Goal: Task Accomplishment & Management: Manage account settings

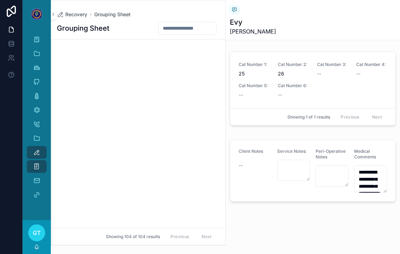
scroll to position [1258, 0]
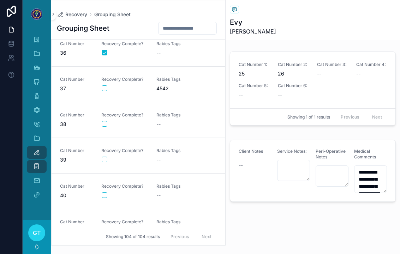
click at [127, 161] on div "scrollable content" at bounding box center [125, 160] width 46 height 6
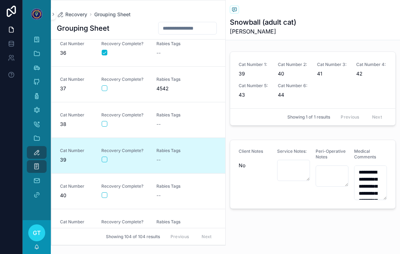
type textarea "**********"
click at [100, 155] on div "Cat Number 39 Recovery Complete? [MEDICAL_DATA] Tags --" at bounding box center [138, 156] width 157 height 16
click at [104, 162] on button "scrollable content" at bounding box center [105, 160] width 6 height 6
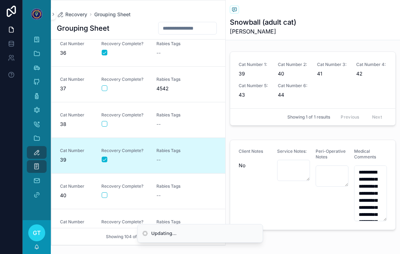
click at [102, 194] on button "scrollable content" at bounding box center [105, 196] width 6 height 6
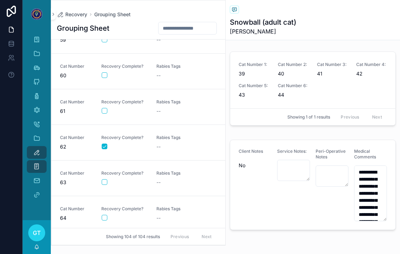
scroll to position [2091, 0]
click at [140, 84] on link "Cat Number 60 Recovery Complete? [MEDICAL_DATA] Tags --" at bounding box center [139, 72] width 174 height 36
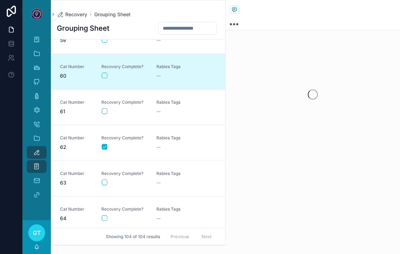
click at [105, 73] on button "scrollable content" at bounding box center [105, 76] width 6 height 6
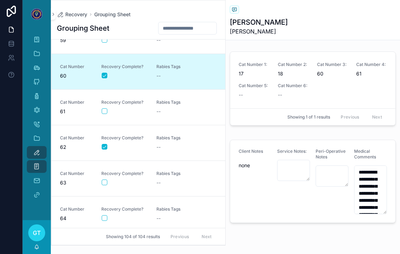
click at [158, 107] on div "[MEDICAL_DATA] Tags --" at bounding box center [180, 108] width 47 height 16
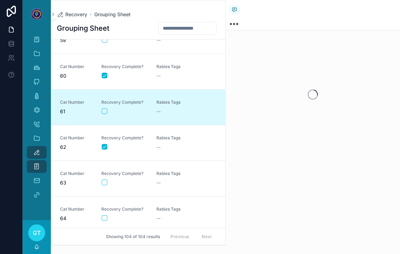
click at [105, 112] on button "scrollable content" at bounding box center [105, 111] width 6 height 6
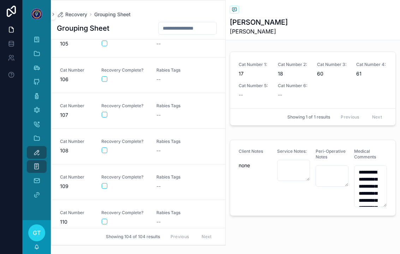
scroll to position [3332, 0]
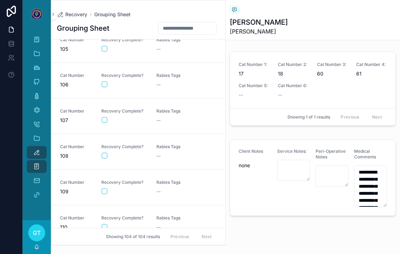
click at [135, 156] on div "scrollable content" at bounding box center [125, 156] width 46 height 6
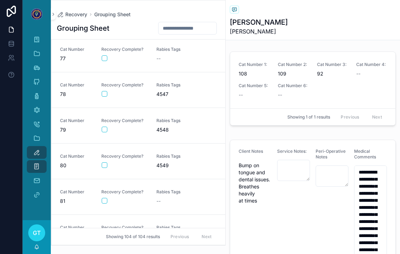
scroll to position [2614, 0]
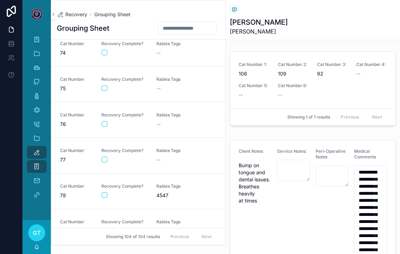
click at [181, 149] on span "Rabies Tags" at bounding box center [180, 151] width 47 height 6
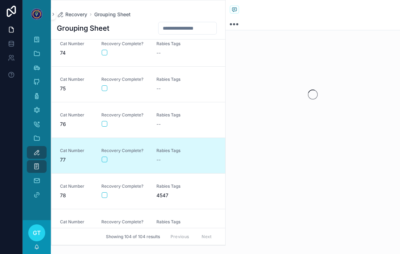
click at [106, 154] on div "Recovery Complete?" at bounding box center [124, 155] width 47 height 15
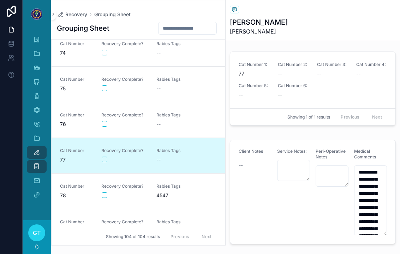
click at [110, 157] on div "scrollable content" at bounding box center [125, 160] width 46 height 6
click at [105, 160] on button "scrollable content" at bounding box center [105, 160] width 6 height 6
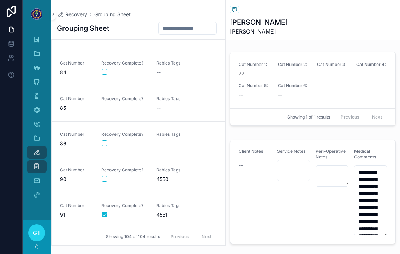
scroll to position [3074, 0]
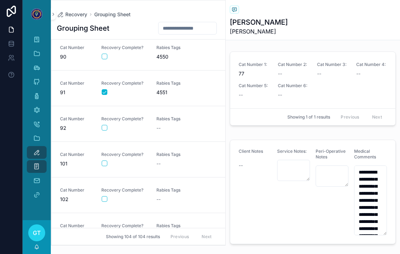
click at [142, 122] on div "Recovery Complete?" at bounding box center [124, 123] width 47 height 15
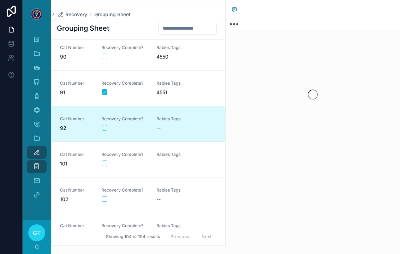
click at [105, 125] on button "scrollable content" at bounding box center [105, 128] width 6 height 6
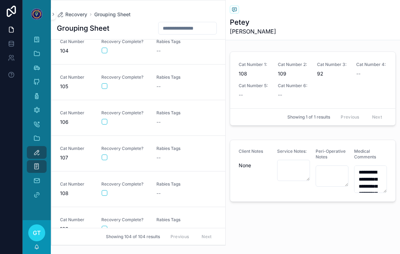
scroll to position [3327, 0]
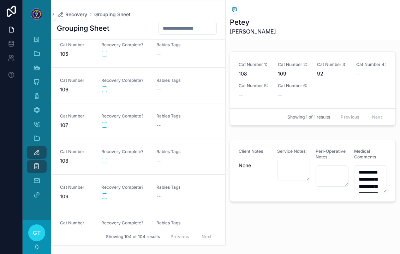
click at [130, 198] on div "scrollable content" at bounding box center [125, 197] width 46 height 6
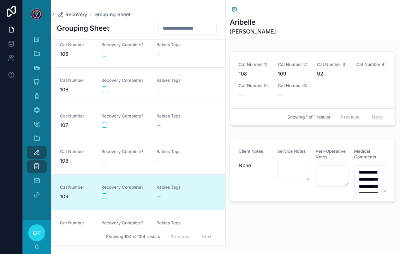
click at [100, 199] on div "Cat Number 109 Recovery Complete? [MEDICAL_DATA] Tags --" at bounding box center [138, 193] width 157 height 16
click at [106, 196] on button "scrollable content" at bounding box center [105, 197] width 6 height 6
click at [104, 166] on link "Cat Number 108 Recovery Complete? [MEDICAL_DATA] Tags --" at bounding box center [139, 157] width 174 height 36
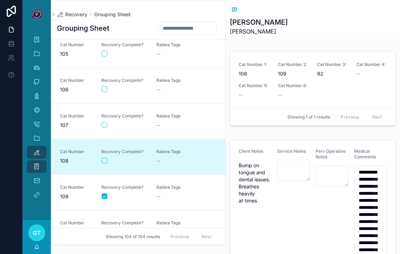
click at [101, 164] on div "Recovery Complete?" at bounding box center [124, 157] width 47 height 16
click at [106, 160] on button "scrollable content" at bounding box center [105, 161] width 6 height 6
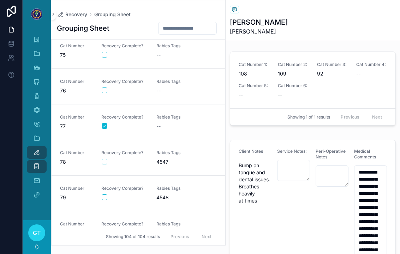
scroll to position [2637, 0]
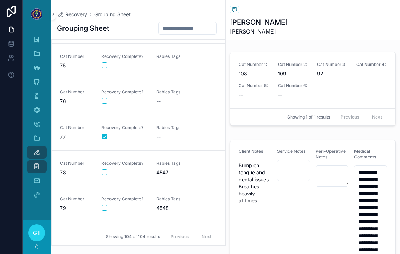
click at [139, 65] on div "scrollable content" at bounding box center [125, 66] width 46 height 6
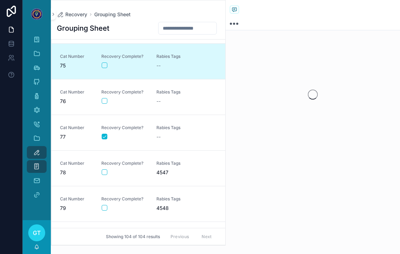
click at [106, 65] on button "scrollable content" at bounding box center [105, 66] width 6 height 6
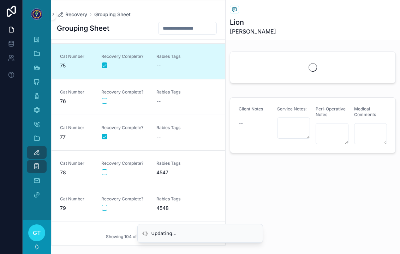
click at [107, 102] on button "scrollable content" at bounding box center [105, 101] width 6 height 6
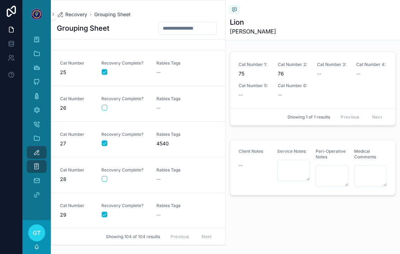
scroll to position [847, 0]
click at [164, 165] on link "Cat Number 28 Recovery Complete? [MEDICAL_DATA] Tags --" at bounding box center [139, 174] width 174 height 36
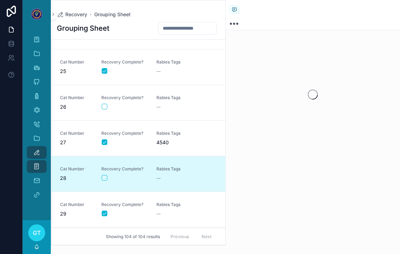
click at [109, 176] on div "scrollable content" at bounding box center [125, 178] width 46 height 6
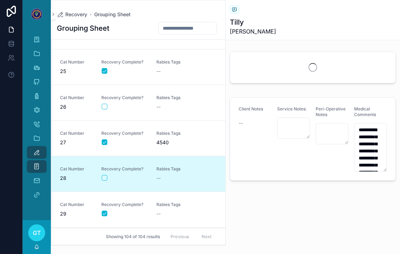
click at [105, 176] on button "scrollable content" at bounding box center [105, 178] width 6 height 6
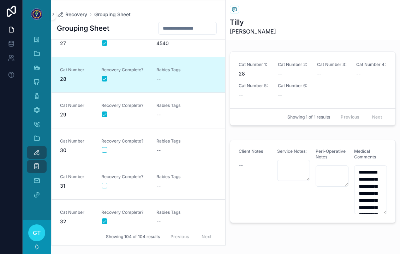
scroll to position [945, 0]
click at [77, 190] on span "31" at bounding box center [76, 186] width 33 height 7
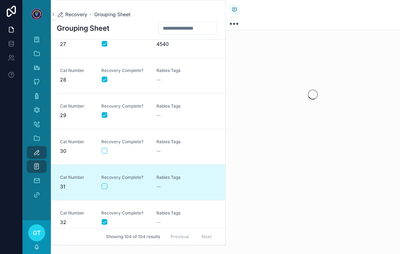
click at [97, 188] on div "Cat Number 31 Recovery Complete? [MEDICAL_DATA] Tags --" at bounding box center [138, 183] width 157 height 16
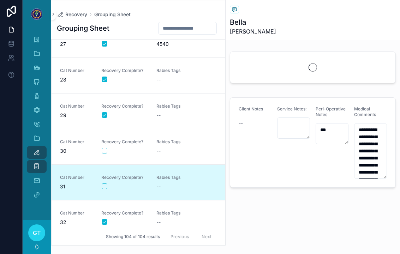
click at [112, 185] on div "scrollable content" at bounding box center [125, 187] width 46 height 6
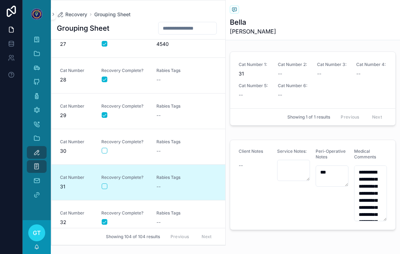
click at [107, 179] on span "Recovery Complete?" at bounding box center [124, 178] width 47 height 6
click at [105, 188] on button "scrollable content" at bounding box center [105, 187] width 6 height 6
click at [188, 103] on link "Cat Number 29 Recovery Complete? Rabies Tags --" at bounding box center [139, 111] width 174 height 36
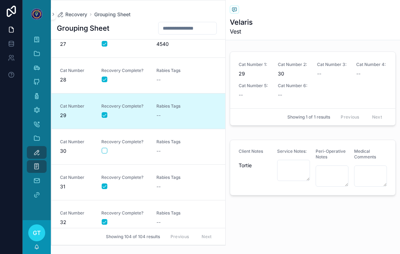
click at [206, 76] on div "Cat Number 28 Recovery Complete? [MEDICAL_DATA] Tags --" at bounding box center [138, 76] width 157 height 16
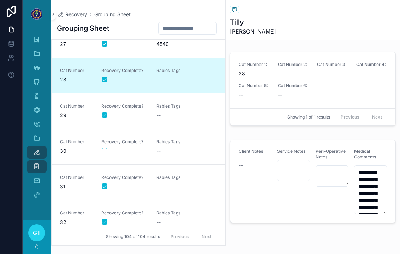
click at [132, 152] on div "scrollable content" at bounding box center [125, 151] width 46 height 6
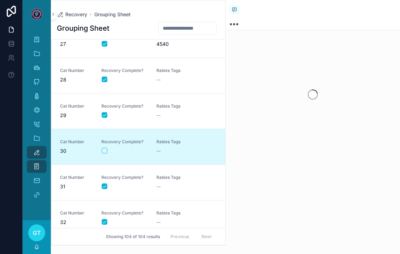
click at [104, 155] on link "Cat Number 30 Recovery Complete? [MEDICAL_DATA] Tags --" at bounding box center [139, 147] width 174 height 36
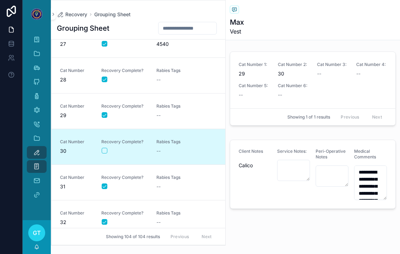
click at [105, 151] on button "scrollable content" at bounding box center [105, 151] width 6 height 6
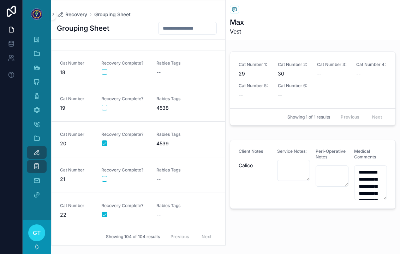
scroll to position [516, 0]
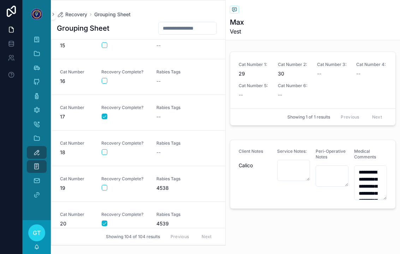
click at [65, 150] on span "18" at bounding box center [76, 152] width 33 height 7
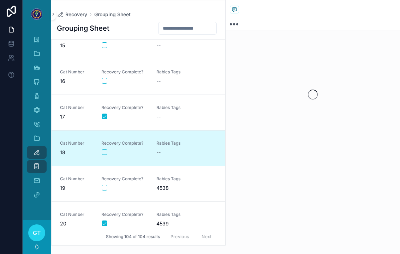
click at [102, 154] on button "scrollable content" at bounding box center [105, 152] width 6 height 6
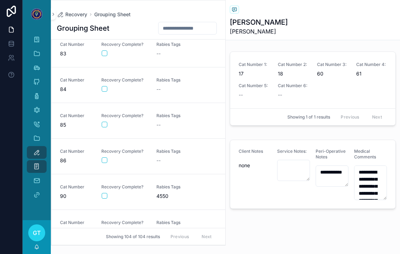
scroll to position [2934, 0]
click at [171, 82] on span "Rabies Tags" at bounding box center [180, 81] width 47 height 6
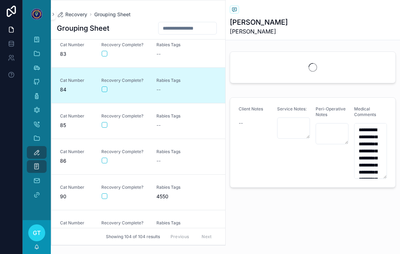
click at [105, 87] on button "scrollable content" at bounding box center [105, 90] width 6 height 6
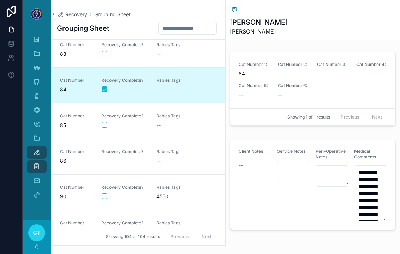
click at [125, 55] on div "scrollable content" at bounding box center [125, 54] width 46 height 6
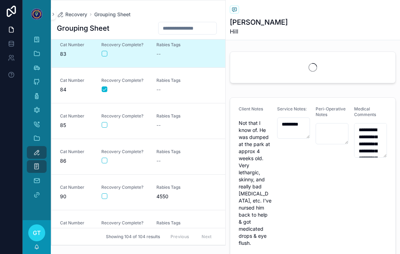
click at [102, 56] on button "scrollable content" at bounding box center [105, 54] width 6 height 6
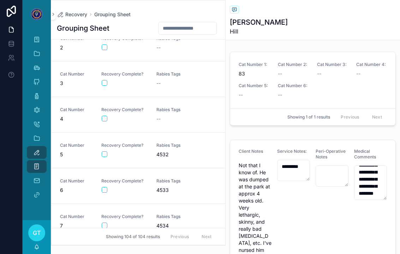
scroll to position [48, 0]
click at [158, 146] on span "Rabies Tags" at bounding box center [180, 147] width 47 height 6
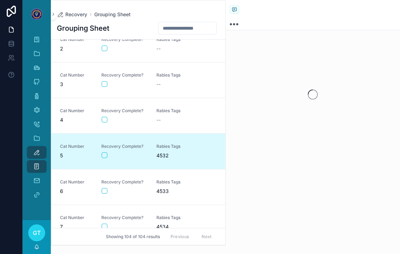
click at [102, 158] on button "scrollable content" at bounding box center [105, 156] width 6 height 6
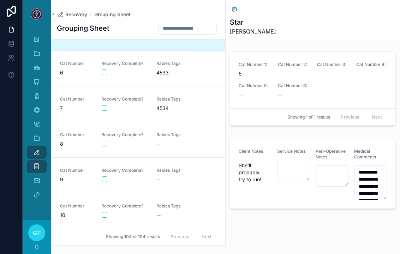
scroll to position [166, 0]
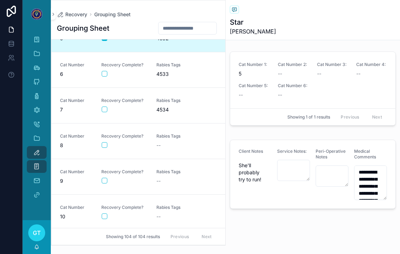
click at [171, 174] on span "Rabies Tags" at bounding box center [180, 172] width 47 height 6
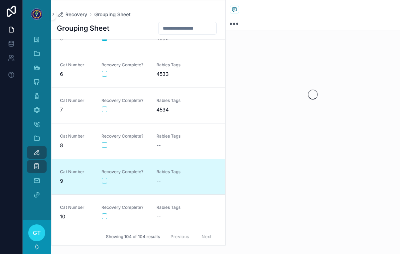
click at [107, 175] on div "Recovery Complete?" at bounding box center [124, 176] width 47 height 15
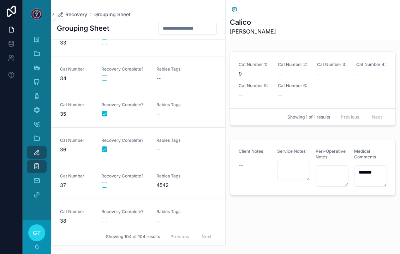
scroll to position [1160, 0]
click at [123, 222] on div "scrollable content" at bounding box center [125, 222] width 46 height 6
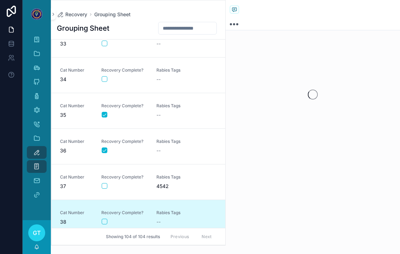
click at [103, 217] on div "Recovery Complete?" at bounding box center [124, 217] width 47 height 15
click at [105, 219] on button "scrollable content" at bounding box center [105, 222] width 6 height 6
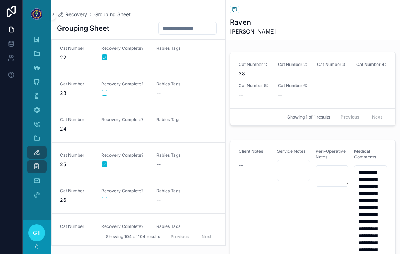
scroll to position [752, 0]
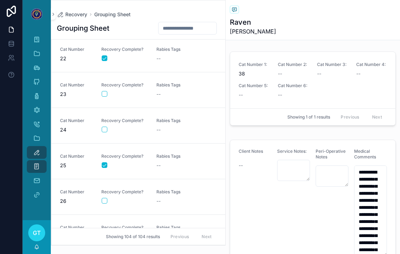
click at [147, 91] on div "scrollable content" at bounding box center [125, 94] width 46 height 6
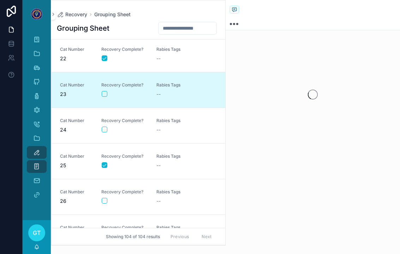
click at [97, 96] on div "Cat Number 23 Recovery Complete? [MEDICAL_DATA] Tags --" at bounding box center [138, 90] width 157 height 16
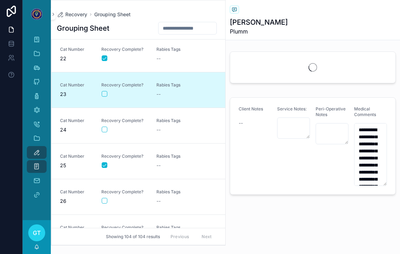
click at [112, 94] on div "scrollable content" at bounding box center [125, 94] width 46 height 6
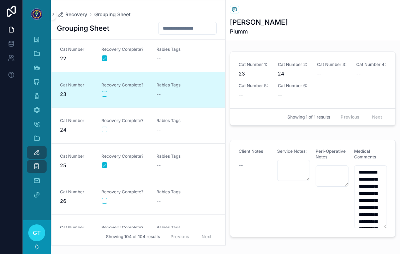
click at [100, 87] on div "Cat Number 23 Recovery Complete? [MEDICAL_DATA] Tags --" at bounding box center [138, 90] width 157 height 16
click at [106, 94] on button "scrollable content" at bounding box center [105, 94] width 6 height 6
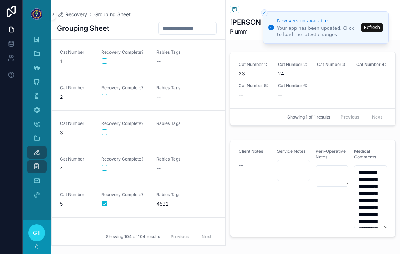
click at [137, 62] on div "scrollable content" at bounding box center [125, 61] width 46 height 6
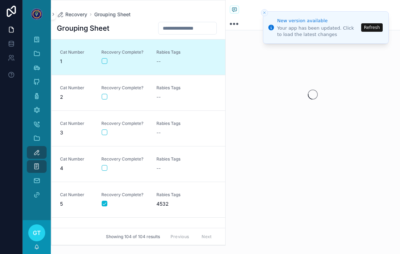
click at [106, 63] on button "scrollable content" at bounding box center [105, 61] width 6 height 6
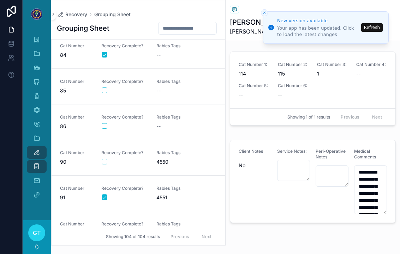
scroll to position [2936, 0]
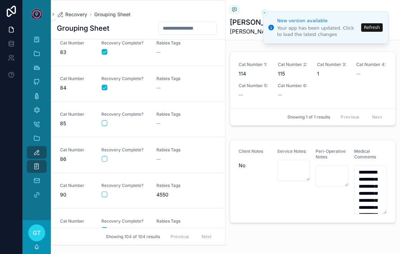
click at [147, 127] on link "Cat Number 85 Recovery Complete? [MEDICAL_DATA] Tags --" at bounding box center [139, 119] width 174 height 36
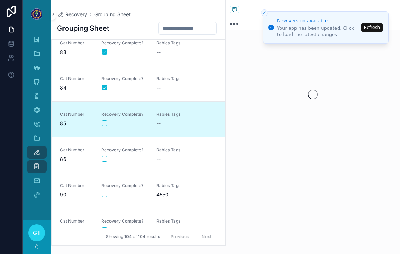
click at [107, 118] on div "Recovery Complete?" at bounding box center [124, 119] width 47 height 15
click at [104, 122] on button "scrollable content" at bounding box center [105, 124] width 6 height 6
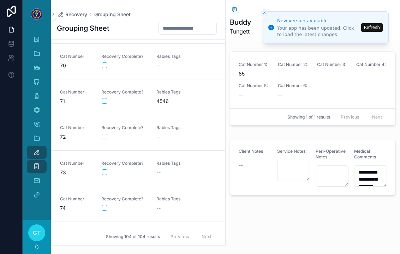
scroll to position [2459, 0]
click at [182, 70] on link "Cat Number 70 Recovery Complete? [MEDICAL_DATA] Tags --" at bounding box center [139, 61] width 174 height 36
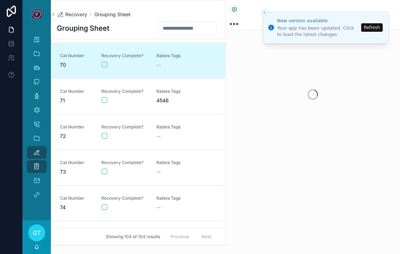
click at [106, 64] on button "scrollable content" at bounding box center [105, 65] width 6 height 6
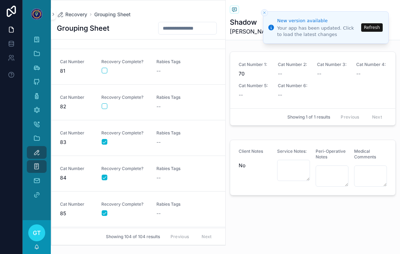
scroll to position [2846, 0]
click at [146, 206] on span "Recovery Complete?" at bounding box center [124, 205] width 47 height 6
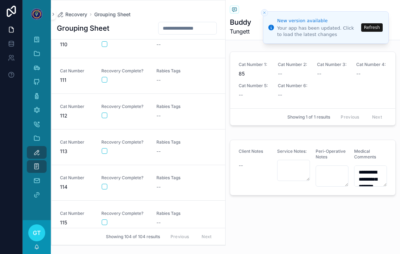
scroll to position [3515, 0]
click at [106, 187] on button "scrollable content" at bounding box center [105, 187] width 6 height 6
click at [104, 221] on button "scrollable content" at bounding box center [105, 223] width 6 height 6
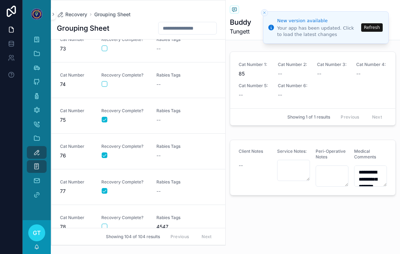
scroll to position [2531, 0]
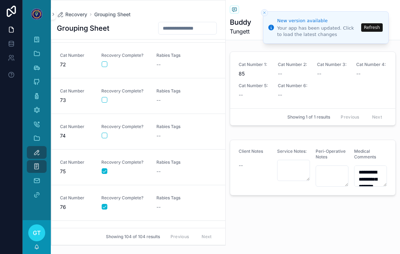
click at [159, 100] on span "--" at bounding box center [159, 100] width 4 height 7
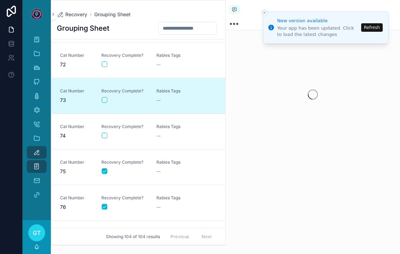
click at [102, 102] on button "scrollable content" at bounding box center [105, 100] width 6 height 6
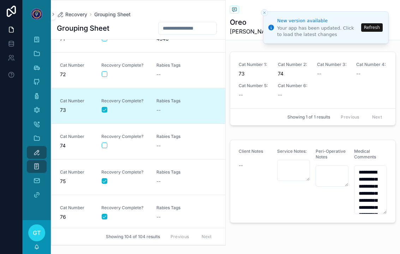
scroll to position [2520, 0]
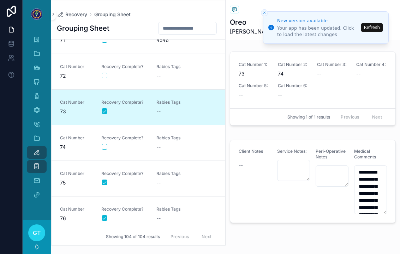
click at [153, 76] on div "Cat Number 72 Recovery Complete? [MEDICAL_DATA] Tags --" at bounding box center [138, 72] width 157 height 16
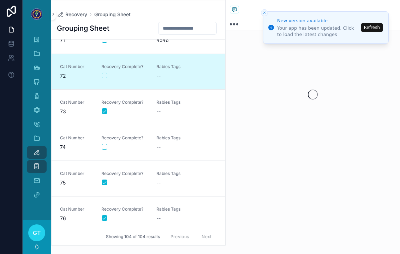
click at [105, 78] on button "scrollable content" at bounding box center [105, 76] width 6 height 6
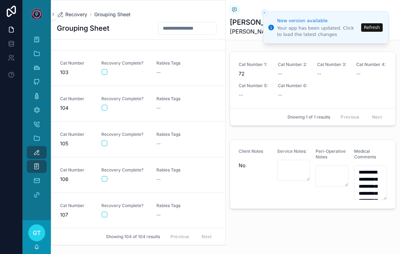
scroll to position [3236, 0]
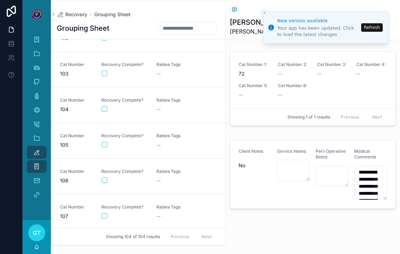
click at [146, 108] on div "scrollable content" at bounding box center [125, 109] width 46 height 6
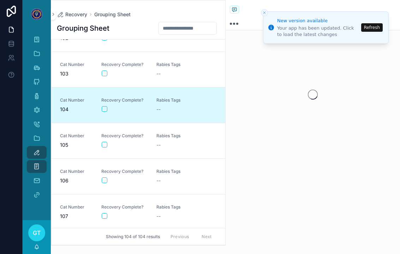
click at [105, 109] on button "scrollable content" at bounding box center [105, 109] width 6 height 6
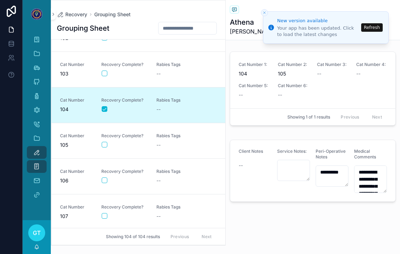
click at [374, 30] on button "Refresh" at bounding box center [373, 27] width 22 height 8
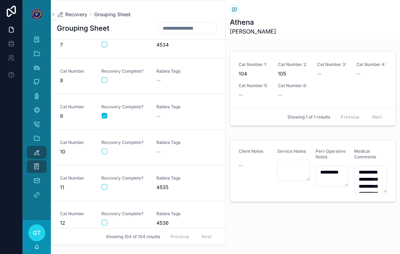
scroll to position [232, 0]
click at [122, 189] on div "Recovery Complete?" at bounding box center [124, 183] width 47 height 16
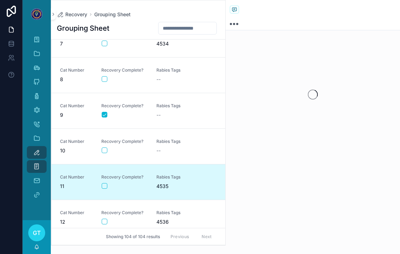
click at [101, 190] on link "Cat Number 11 Recovery Complete? Rabies Tags 4535" at bounding box center [139, 182] width 174 height 36
click at [102, 188] on button "scrollable content" at bounding box center [105, 186] width 6 height 6
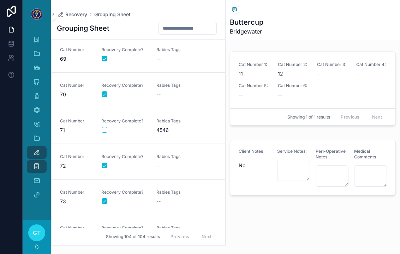
scroll to position [2429, 0]
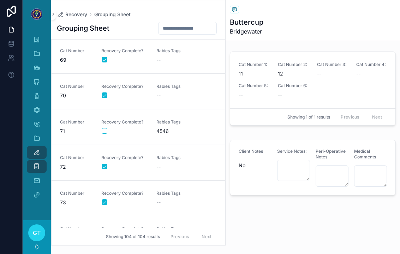
click at [162, 138] on link "Cat Number 71 Recovery Complete? Rabies Tags 4546" at bounding box center [139, 127] width 174 height 36
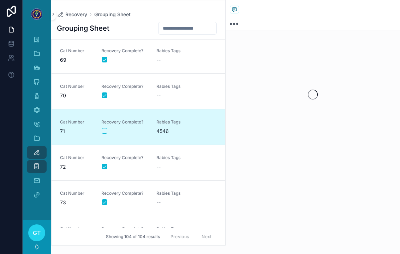
click at [97, 136] on link "Cat Number 71 Recovery Complete? Rabies Tags 4546" at bounding box center [139, 127] width 174 height 36
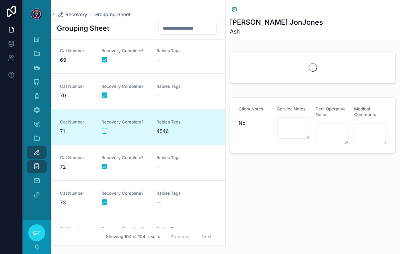
click at [106, 127] on div "Recovery Complete?" at bounding box center [124, 126] width 47 height 15
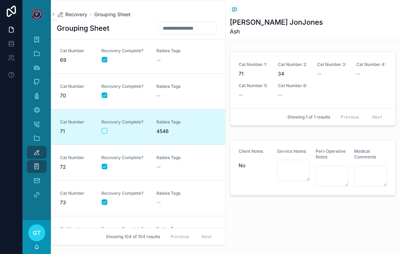
click at [106, 127] on div "Recovery Complete?" at bounding box center [124, 126] width 47 height 15
click at [103, 130] on button "scrollable content" at bounding box center [105, 131] width 6 height 6
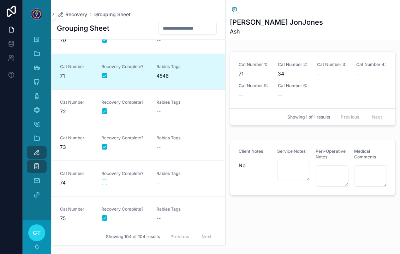
scroll to position [2607, 0]
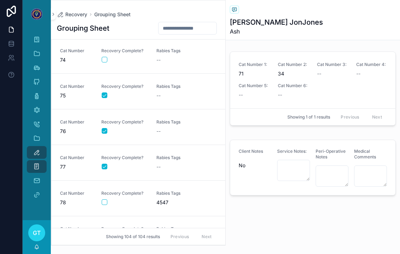
click at [159, 195] on span "Rabies Tags" at bounding box center [180, 194] width 47 height 6
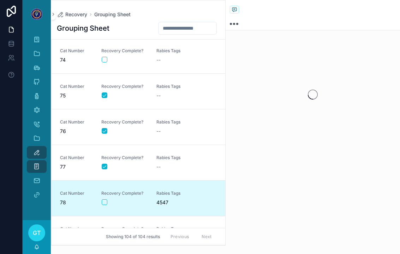
click at [104, 202] on button "scrollable content" at bounding box center [105, 203] width 6 height 6
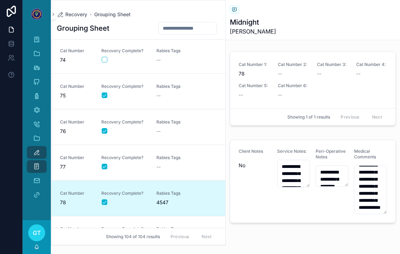
scroll to position [49, 0]
click at [395, 72] on link "Cat Number 1: 78 Cat Number 2: -- Cat Number 3: -- Cat Number 4: -- Cat Number …" at bounding box center [313, 80] width 166 height 57
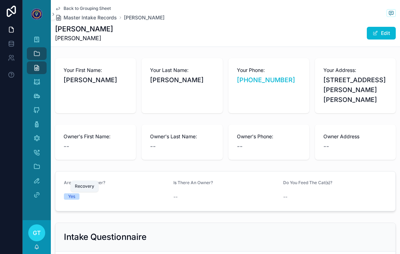
click at [38, 178] on icon "scrollable content" at bounding box center [36, 180] width 7 height 7
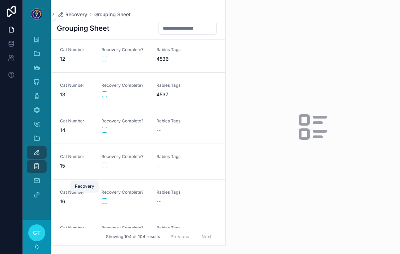
scroll to position [395, 0]
click at [140, 163] on div "scrollable content" at bounding box center [125, 166] width 46 height 6
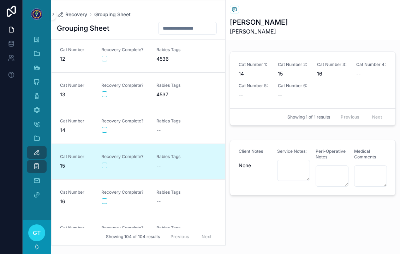
click at [107, 164] on button "scrollable content" at bounding box center [105, 166] width 6 height 6
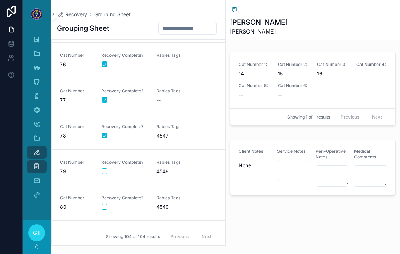
scroll to position [2675, 0]
click at [164, 155] on link "Cat Number 79 Recovery Complete? Rabies Tags 4548" at bounding box center [139, 167] width 174 height 36
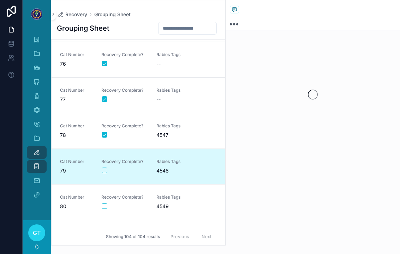
click at [107, 168] on button "scrollable content" at bounding box center [105, 171] width 6 height 6
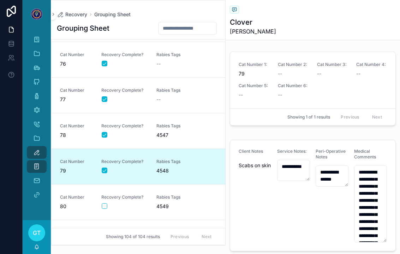
click at [182, 23] on input "scrollable content" at bounding box center [188, 28] width 58 height 10
type input "**"
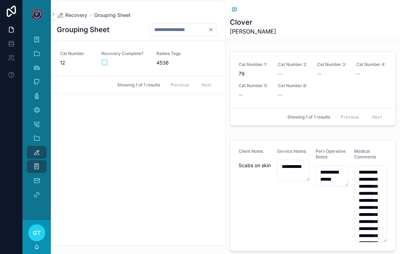
click at [145, 55] on div "Recovery Complete?" at bounding box center [124, 58] width 47 height 15
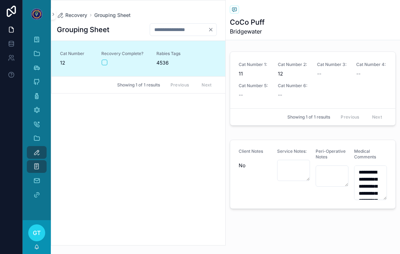
scroll to position [8, 0]
click at [291, 83] on span "Cat Number 6:" at bounding box center [293, 86] width 31 height 6
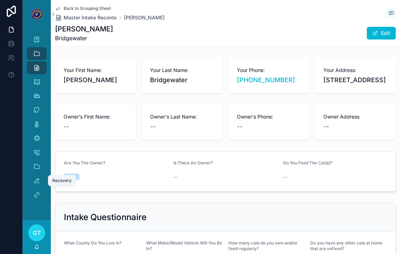
click at [40, 177] on icon "scrollable content" at bounding box center [36, 180] width 7 height 7
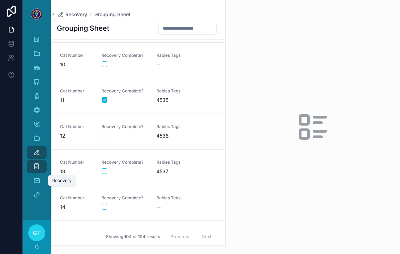
scroll to position [317, 0]
click at [188, 89] on div "Rabies Tags 4535" at bounding box center [180, 97] width 47 height 16
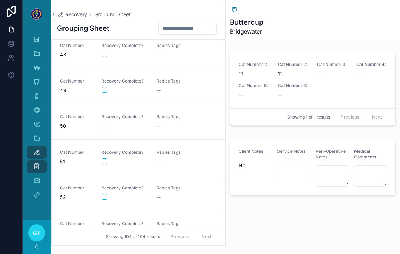
scroll to position [1680, 0]
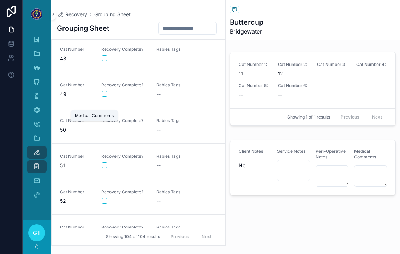
click at [36, 107] on icon "scrollable content" at bounding box center [36, 110] width 7 height 7
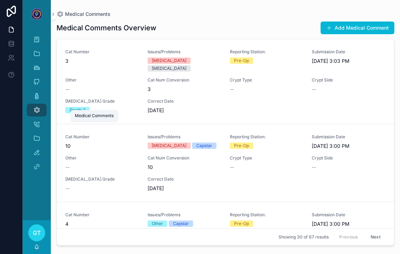
click at [373, 22] on button "Add Medical Comment" at bounding box center [358, 28] width 74 height 13
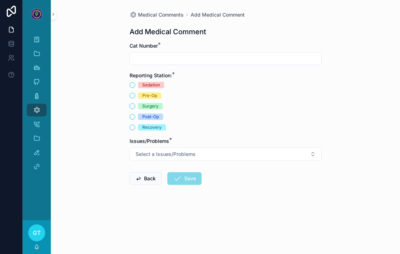
click at [224, 54] on input "scrollable content" at bounding box center [226, 59] width 192 height 10
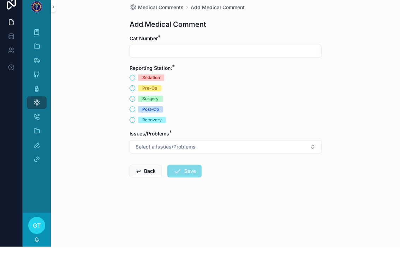
scroll to position [2, 0]
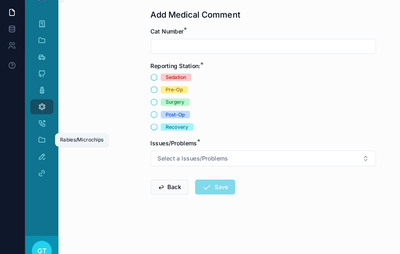
click at [42, 132] on link "Rabies/Microchips" at bounding box center [37, 138] width 20 height 13
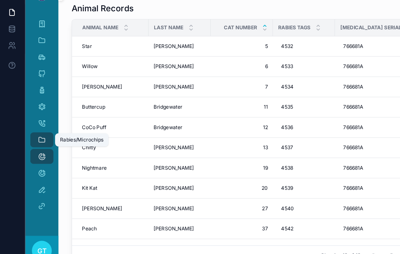
click at [35, 177] on span "scrollable content" at bounding box center [36, 180] width 7 height 7
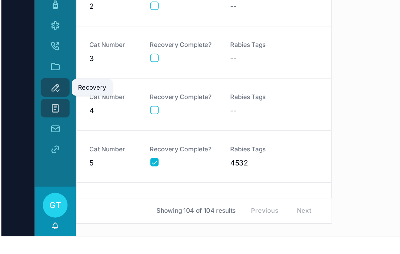
scroll to position [8, 0]
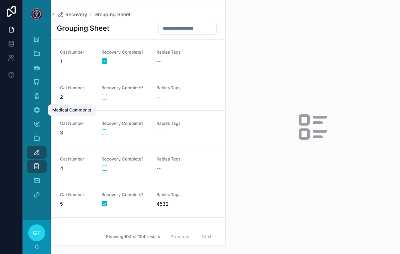
click at [268, 137] on div "scrollable content" at bounding box center [313, 127] width 175 height 254
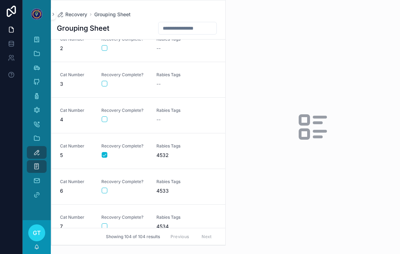
scroll to position [49, 0]
click at [185, 107] on div "[MEDICAL_DATA] Tags --" at bounding box center [180, 115] width 47 height 16
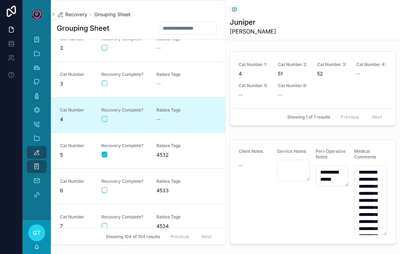
click at [103, 115] on link "Cat Number 4 Recovery Complete? Rabies Tags --" at bounding box center [139, 115] width 174 height 36
click at [38, 108] on link "Medical Comments" at bounding box center [37, 110] width 20 height 13
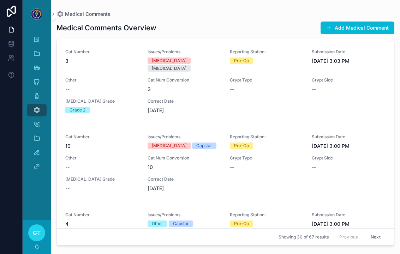
click at [371, 39] on link "Cat Number 3 Issues/Problems Conjunctivitis Gingivitis Reporting Station: Pre-O…" at bounding box center [225, 81] width 337 height 85
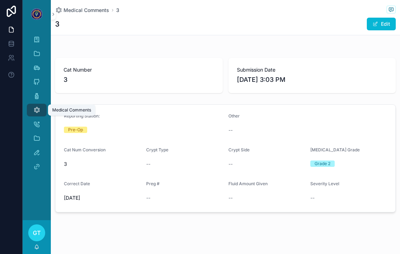
click at [34, 105] on div "Medical Comments" at bounding box center [36, 110] width 11 height 11
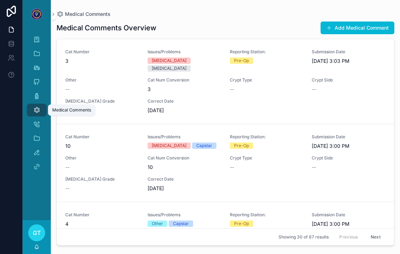
click at [370, 22] on button "Add Medical Comment" at bounding box center [358, 28] width 74 height 13
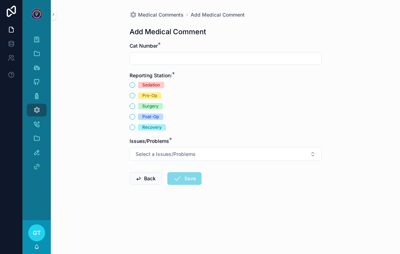
click at [229, 54] on input "scrollable content" at bounding box center [226, 59] width 192 height 10
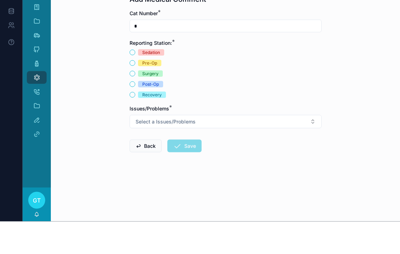
type input "*"
click at [160, 124] on div "Recovery" at bounding box center [151, 127] width 19 height 6
click at [135, 125] on button "Recovery" at bounding box center [133, 128] width 6 height 6
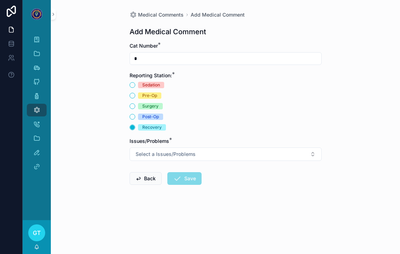
click at [183, 151] on span "Select a Issues/Problems" at bounding box center [166, 154] width 60 height 7
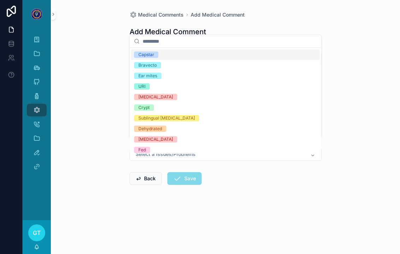
type input "*"
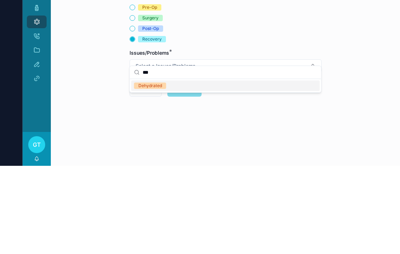
type input "***"
click at [232, 169] on div "Dehydrated" at bounding box center [225, 174] width 189 height 11
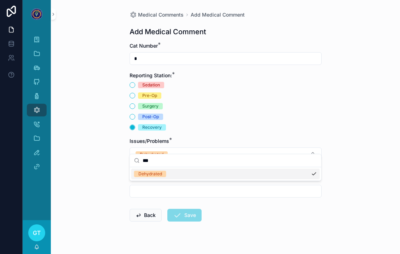
click at [82, 131] on div "Medical Comments Add Medical Comment Add Medical Comment Cat Number * * Reporti…" at bounding box center [226, 127] width 350 height 254
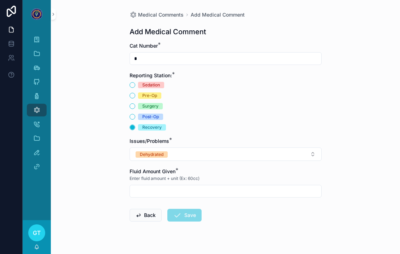
click at [241, 187] on input "scrollable content" at bounding box center [226, 192] width 192 height 10
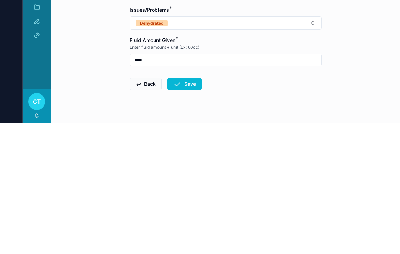
type input "****"
click at [186, 209] on button "Save" at bounding box center [185, 215] width 34 height 13
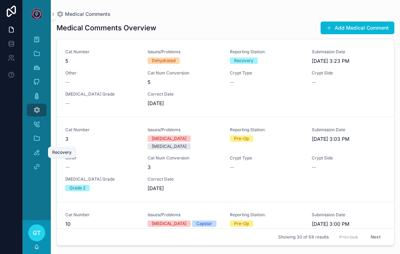
click at [38, 149] on icon "scrollable content" at bounding box center [36, 152] width 7 height 7
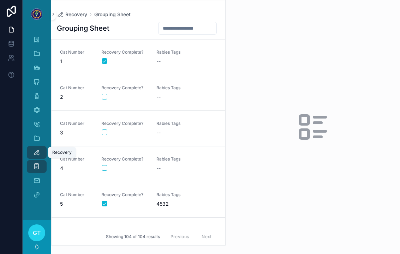
click at [113, 166] on div "scrollable content" at bounding box center [125, 168] width 46 height 6
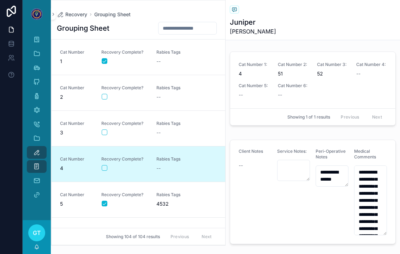
click at [112, 166] on div "scrollable content" at bounding box center [125, 168] width 46 height 6
click at [106, 162] on div "Recovery Complete?" at bounding box center [124, 164] width 47 height 15
click at [105, 164] on div "Recovery Complete?" at bounding box center [124, 164] width 47 height 15
click at [106, 166] on button "scrollable content" at bounding box center [105, 168] width 6 height 6
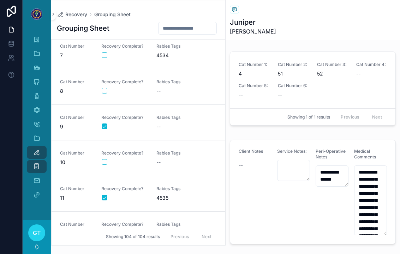
scroll to position [222, 0]
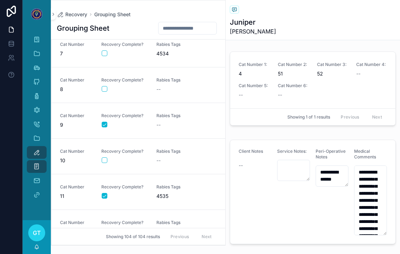
click at [182, 164] on div "--" at bounding box center [180, 160] width 47 height 7
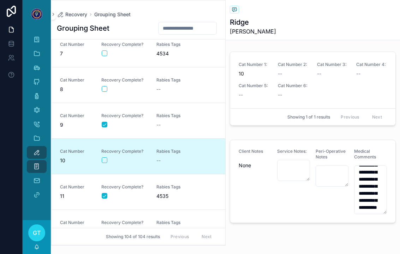
scroll to position [49, 0]
click at [107, 161] on button "scrollable content" at bounding box center [105, 161] width 6 height 6
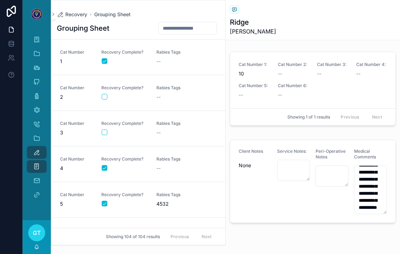
scroll to position [0, 0]
click at [131, 131] on div "scrollable content" at bounding box center [125, 133] width 46 height 6
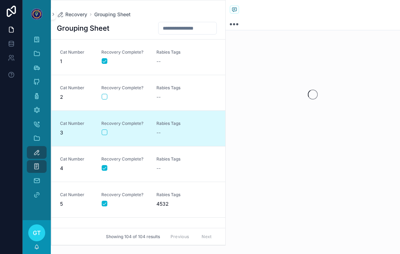
click at [104, 130] on button "scrollable content" at bounding box center [105, 133] width 6 height 6
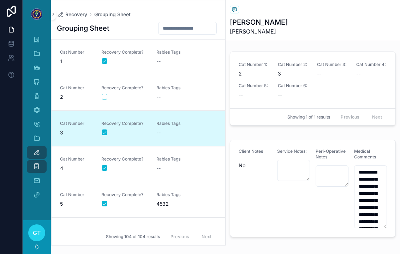
click at [74, 98] on span "2" at bounding box center [76, 97] width 33 height 7
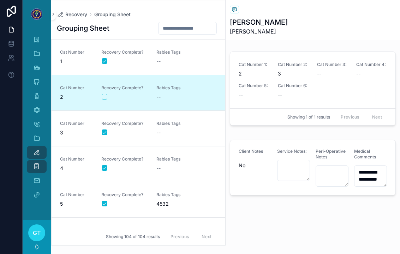
click at [192, 88] on span "Rabies Tags" at bounding box center [180, 88] width 47 height 6
click at [105, 96] on button "scrollable content" at bounding box center [105, 97] width 6 height 6
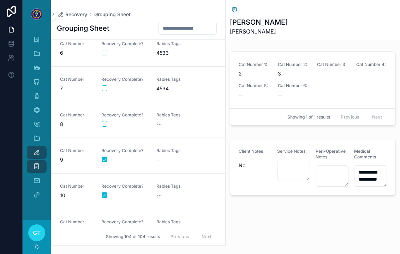
scroll to position [203, 0]
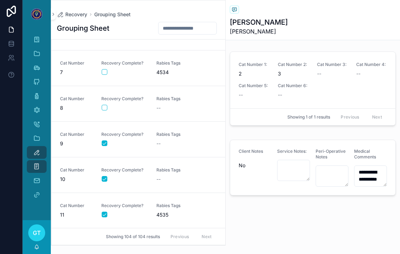
click at [180, 171] on span "Rabies Tags" at bounding box center [180, 171] width 47 height 6
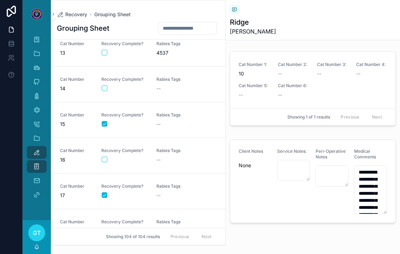
scroll to position [433, 0]
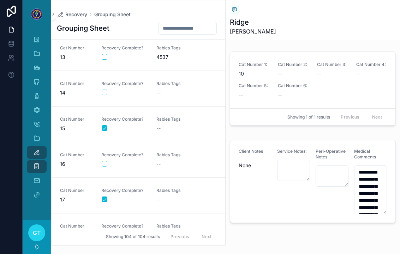
click at [78, 94] on span "14" at bounding box center [76, 92] width 33 height 7
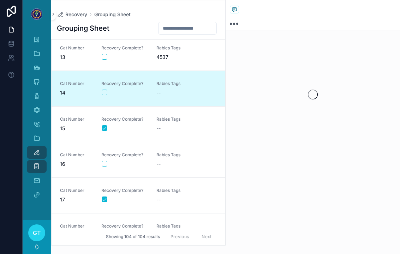
click at [106, 93] on button "scrollable content" at bounding box center [105, 93] width 6 height 6
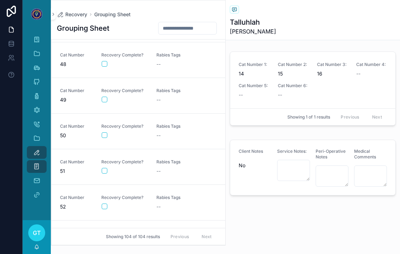
scroll to position [1706, 0]
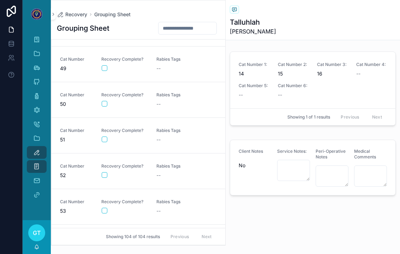
click at [102, 169] on span "Recovery Complete?" at bounding box center [124, 167] width 47 height 6
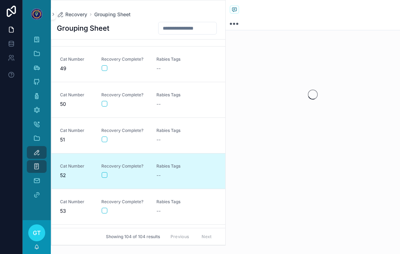
click at [110, 174] on div "scrollable content" at bounding box center [125, 175] width 46 height 6
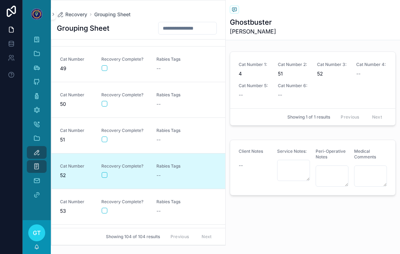
click at [101, 171] on div "Recovery Complete?" at bounding box center [124, 171] width 47 height 15
click at [104, 175] on button "scrollable content" at bounding box center [105, 175] width 6 height 6
click at [146, 137] on div "scrollable content" at bounding box center [125, 140] width 46 height 6
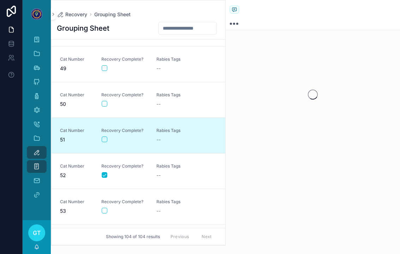
click at [105, 142] on button "scrollable content" at bounding box center [105, 140] width 6 height 6
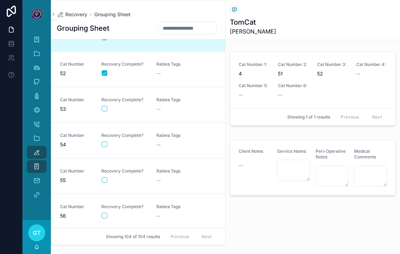
scroll to position [1858, 0]
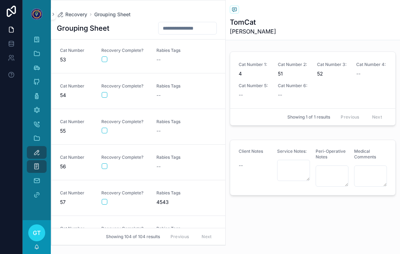
click at [101, 204] on form "scrollable content" at bounding box center [124, 202] width 47 height 6
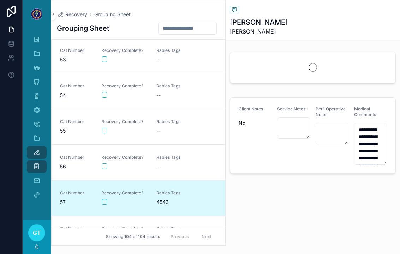
click at [113, 200] on div "scrollable content" at bounding box center [125, 202] width 46 height 6
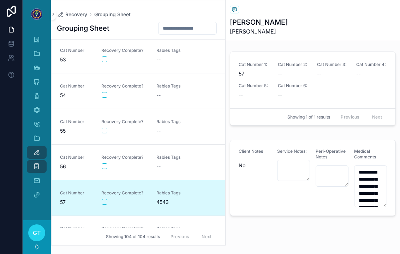
click at [105, 204] on button "scrollable content" at bounding box center [105, 202] width 6 height 6
click at [130, 159] on span "Recovery Complete?" at bounding box center [124, 158] width 47 height 6
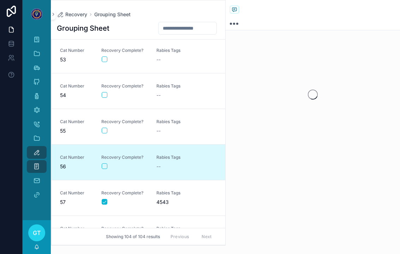
click at [106, 166] on button "scrollable content" at bounding box center [105, 167] width 6 height 6
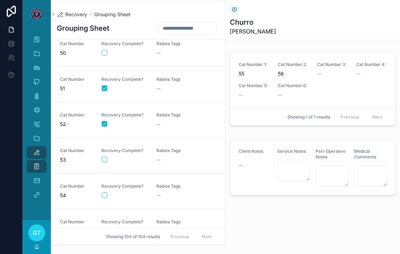
scroll to position [1651, 0]
click at [129, 91] on div "Recovery Complete?" at bounding box center [124, 84] width 47 height 16
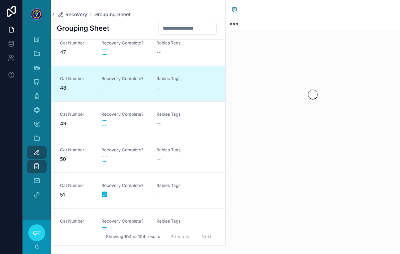
click at [100, 82] on div "Cat Number 48 Recovery Complete? Rabies Tags --" at bounding box center [138, 84] width 157 height 16
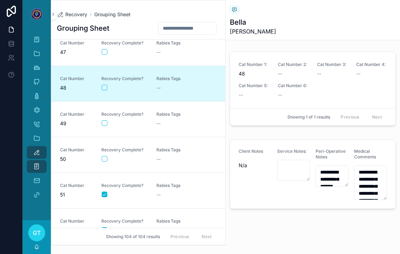
click at [105, 89] on button "scrollable content" at bounding box center [105, 88] width 6 height 6
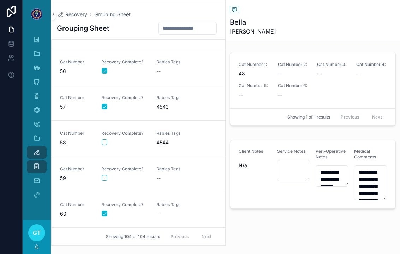
scroll to position [1952, 0]
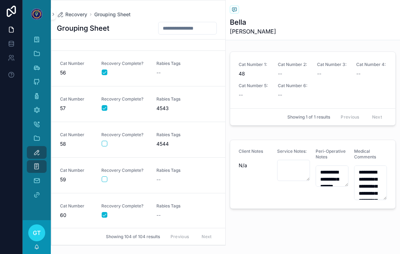
click at [104, 143] on button "scrollable content" at bounding box center [105, 144] width 6 height 6
click at [147, 140] on div "Recovery Complete?" at bounding box center [124, 139] width 47 height 15
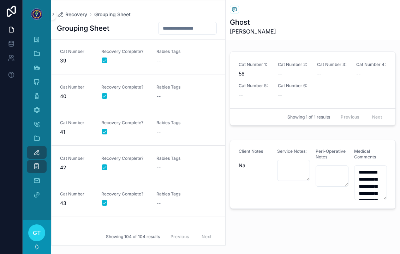
scroll to position [1659, 0]
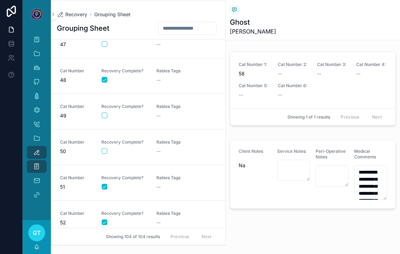
click at [173, 116] on div "--" at bounding box center [180, 115] width 47 height 7
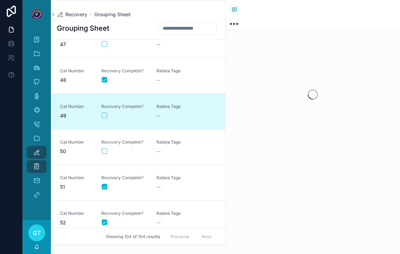
click at [107, 115] on button "scrollable content" at bounding box center [105, 116] width 6 height 6
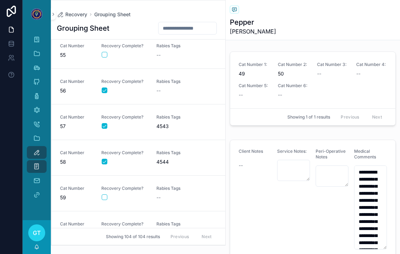
scroll to position [1940, 0]
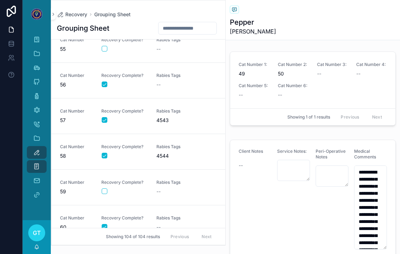
click at [145, 189] on div "scrollable content" at bounding box center [125, 192] width 46 height 6
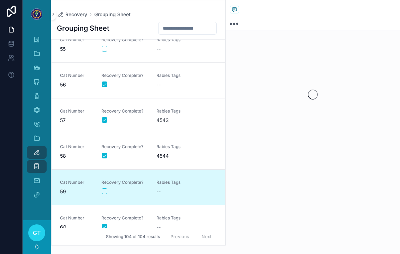
click at [102, 190] on button "scrollable content" at bounding box center [105, 192] width 6 height 6
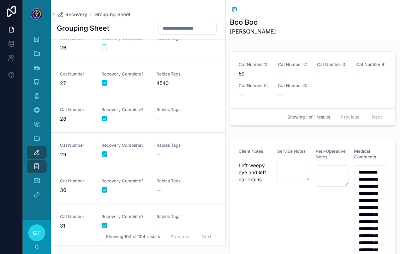
scroll to position [866, 0]
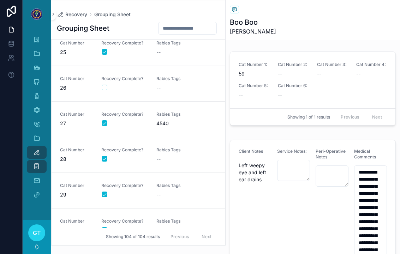
click at [160, 101] on link "Cat Number 26 Recovery Complete? Rabies Tags --" at bounding box center [139, 84] width 174 height 36
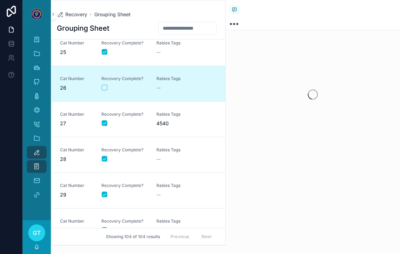
click at [101, 92] on link "Cat Number 26 Recovery Complete? Rabies Tags --" at bounding box center [139, 84] width 174 height 36
click at [102, 89] on button "scrollable content" at bounding box center [105, 88] width 6 height 6
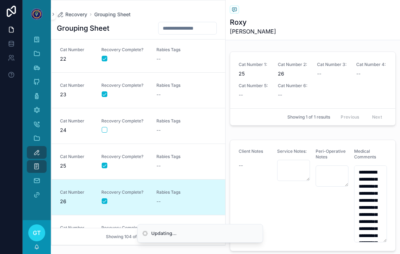
scroll to position [628, 0]
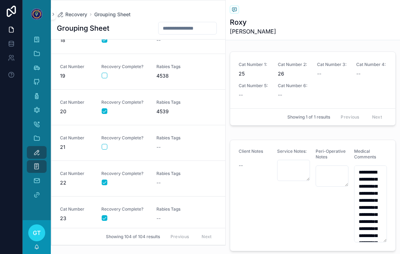
click at [152, 80] on link "Cat Number 19 Recovery Complete? Rabies Tags 4538" at bounding box center [139, 72] width 174 height 36
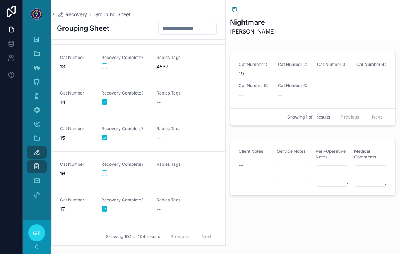
scroll to position [420, 0]
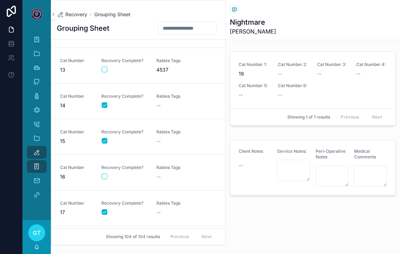
click at [101, 75] on link "Cat Number 13 Recovery Complete? Rabies Tags 4537" at bounding box center [139, 66] width 174 height 36
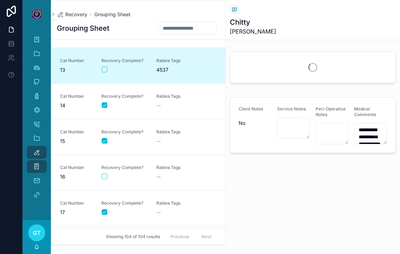
click at [106, 63] on span "Recovery Complete?" at bounding box center [124, 61] width 47 height 6
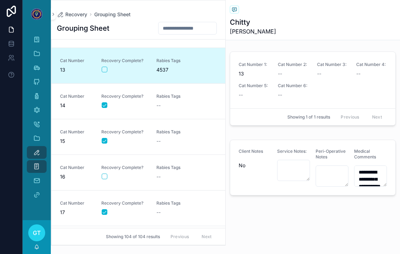
click at [102, 77] on link "Cat Number 13 Recovery Complete? Rabies Tags 4537" at bounding box center [139, 66] width 174 height 36
click at [99, 67] on div "Cat Number 13 Recovery Complete? Rabies Tags 4537" at bounding box center [138, 66] width 157 height 16
click at [99, 70] on div "Cat Number 13 Recovery Complete? Rabies Tags 4537" at bounding box center [138, 66] width 157 height 16
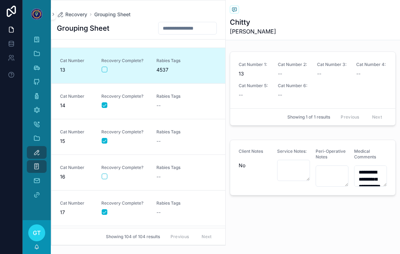
click at [105, 72] on button "scrollable content" at bounding box center [105, 70] width 6 height 6
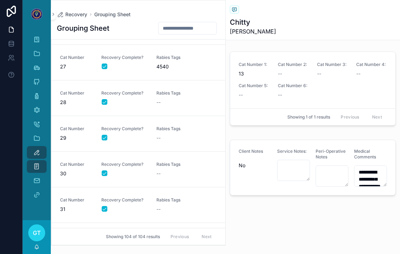
scroll to position [1034, 0]
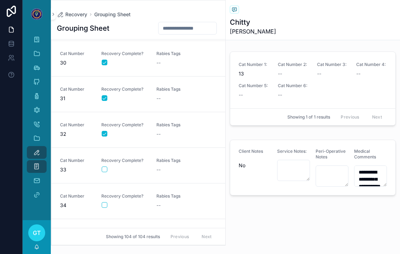
click at [170, 183] on link "Cat Number 34 Recovery Complete? Rabies Tags --" at bounding box center [139, 201] width 174 height 36
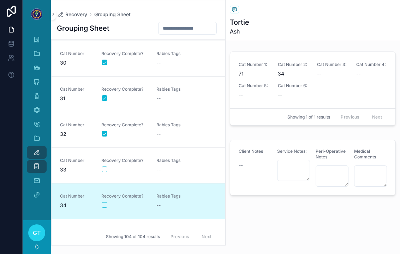
click at [111, 166] on form "scrollable content" at bounding box center [124, 169] width 47 height 6
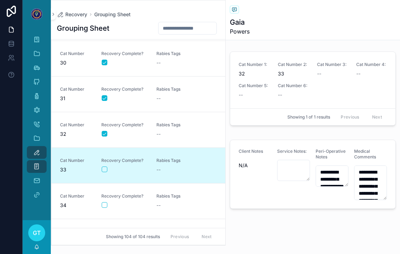
click at [106, 171] on button "scrollable content" at bounding box center [105, 170] width 6 height 6
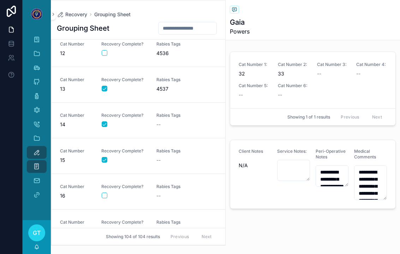
scroll to position [400, 0]
click at [155, 184] on link "Cat Number 16 Recovery Complete? Rabies Tags --" at bounding box center [139, 193] width 174 height 36
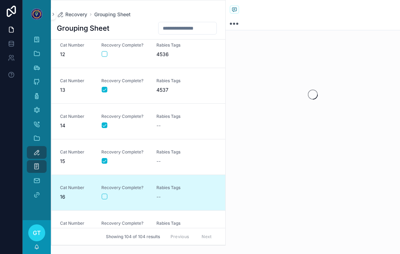
click at [108, 195] on div "scrollable content" at bounding box center [125, 197] width 46 height 6
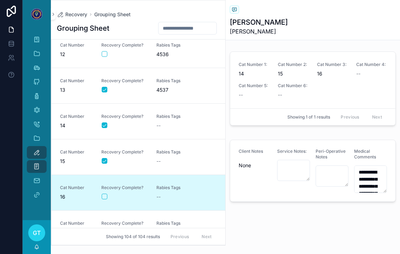
click at [104, 202] on link "Cat Number 16 Recovery Complete? Rabies Tags --" at bounding box center [139, 193] width 174 height 36
click at [103, 202] on link "Cat Number 16 Recovery Complete? Rabies Tags --" at bounding box center [139, 193] width 174 height 36
click at [106, 196] on button "scrollable content" at bounding box center [105, 197] width 6 height 6
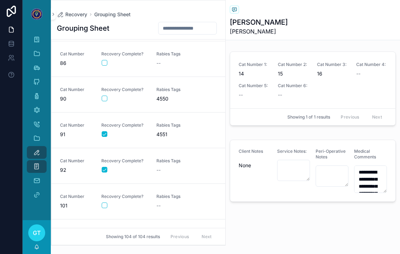
scroll to position [3030, 0]
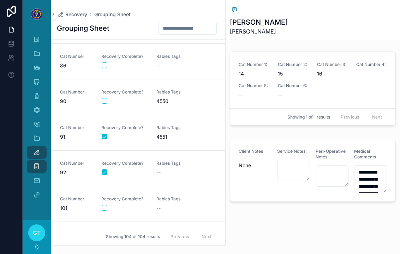
click at [69, 96] on div "Cat Number 90" at bounding box center [76, 97] width 33 height 16
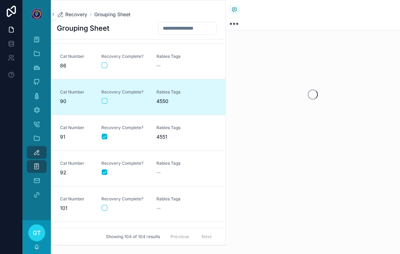
click at [102, 108] on link "Cat Number 90 Recovery Complete? Rabies Tags 4550" at bounding box center [139, 97] width 174 height 36
click at [107, 100] on button "scrollable content" at bounding box center [105, 101] width 6 height 6
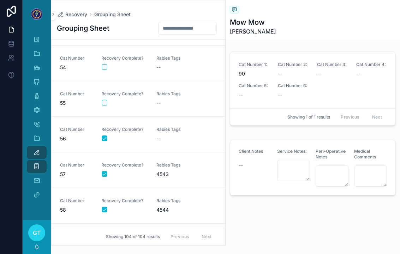
scroll to position [1874, 0]
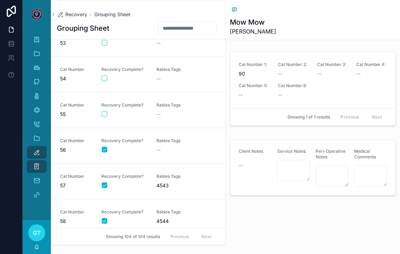
click at [172, 115] on div "--" at bounding box center [180, 114] width 47 height 7
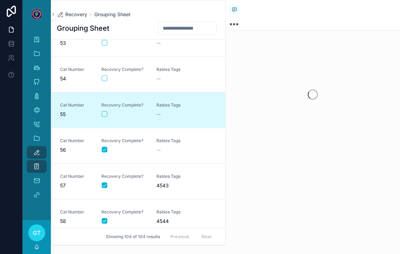
click at [106, 117] on button "scrollable content" at bounding box center [105, 114] width 6 height 6
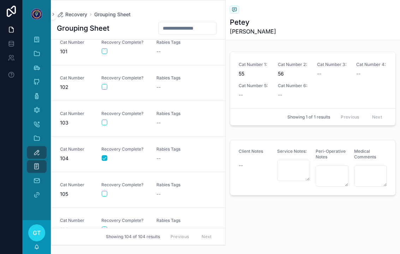
scroll to position [3118, 0]
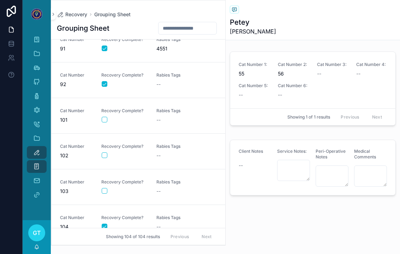
click at [106, 153] on button "scrollable content" at bounding box center [105, 156] width 6 height 6
click at [179, 145] on span "Rabies Tags" at bounding box center [180, 147] width 47 height 6
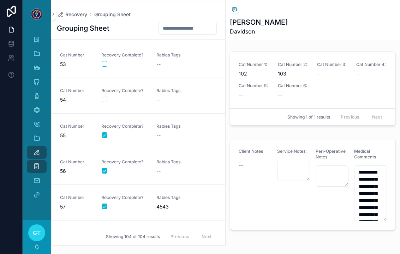
scroll to position [1852, 0]
click at [155, 96] on div "Cat Number 54 Recovery Complete? Rabies Tags --" at bounding box center [138, 97] width 157 height 16
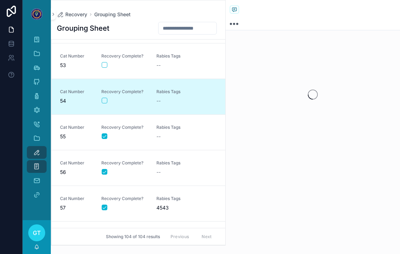
click at [107, 100] on button "scrollable content" at bounding box center [105, 101] width 6 height 6
click at [107, 99] on button "scrollable content" at bounding box center [105, 101] width 6 height 6
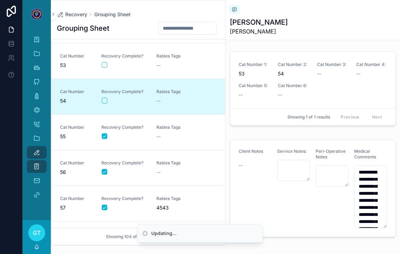
click at [100, 102] on div "Cat Number 54 Recovery Complete? Rabies Tags --" at bounding box center [138, 97] width 157 height 16
click at [106, 102] on button "scrollable content" at bounding box center [105, 101] width 6 height 6
click at [158, 55] on span "Rabies Tags" at bounding box center [180, 56] width 47 height 6
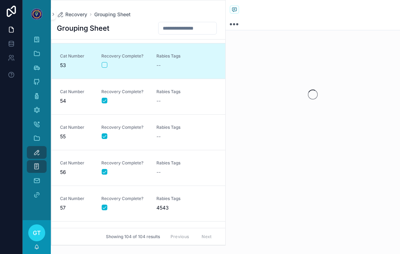
click at [102, 66] on button "scrollable content" at bounding box center [105, 65] width 6 height 6
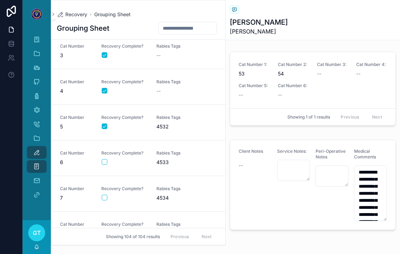
scroll to position [93, 0]
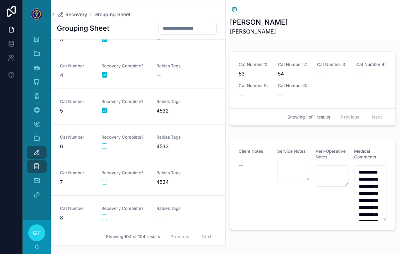
click at [125, 218] on div "scrollable content" at bounding box center [125, 218] width 46 height 6
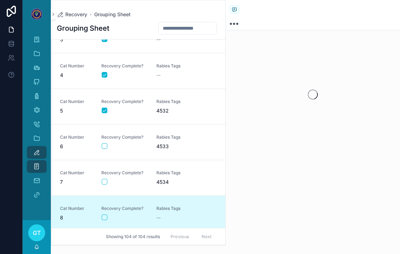
click at [106, 216] on button "scrollable content" at bounding box center [105, 218] width 6 height 6
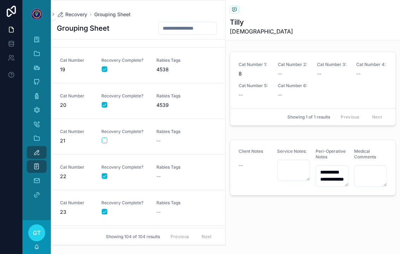
scroll to position [651, 0]
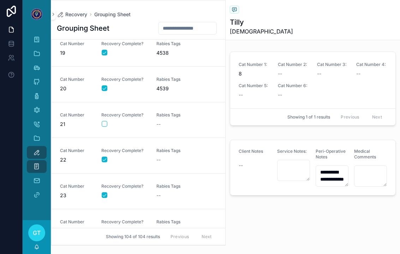
click at [169, 123] on div "--" at bounding box center [180, 124] width 47 height 7
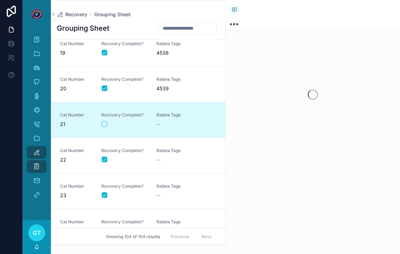
click at [104, 126] on button "scrollable content" at bounding box center [105, 124] width 6 height 6
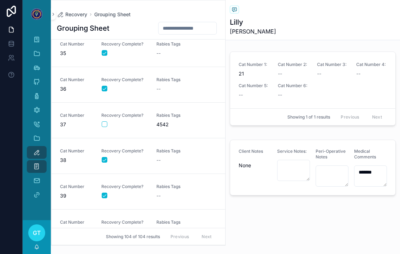
scroll to position [1221, 0]
click at [147, 125] on div "scrollable content" at bounding box center [125, 126] width 46 height 6
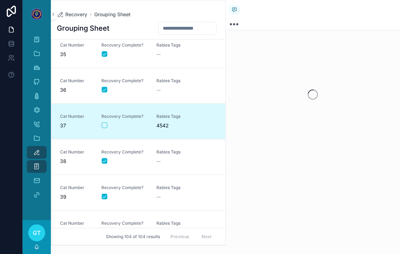
click at [104, 123] on button "scrollable content" at bounding box center [105, 126] width 6 height 6
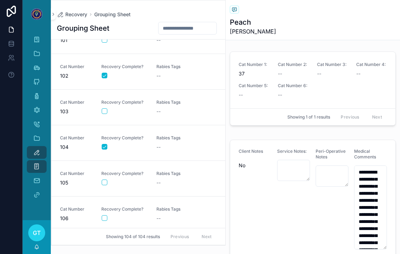
scroll to position [3192, 0]
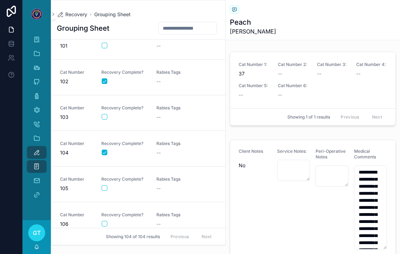
click at [137, 108] on span "Recovery Complete?" at bounding box center [124, 108] width 47 height 6
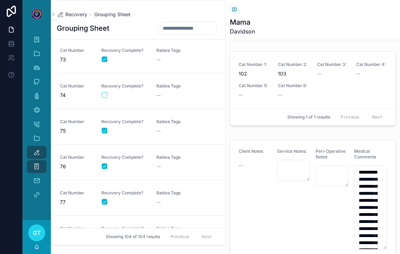
scroll to position [2574, 0]
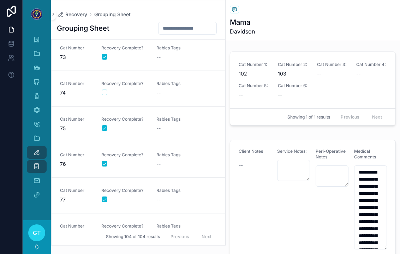
click at [160, 78] on link "Cat Number 74 Recovery Complete? Rabies Tags --" at bounding box center [139, 89] width 174 height 36
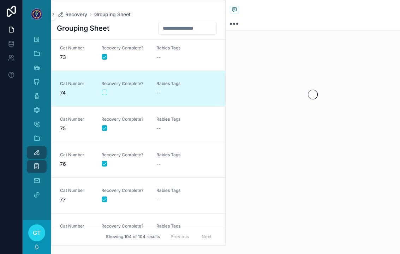
click at [104, 95] on button "scrollable content" at bounding box center [105, 93] width 6 height 6
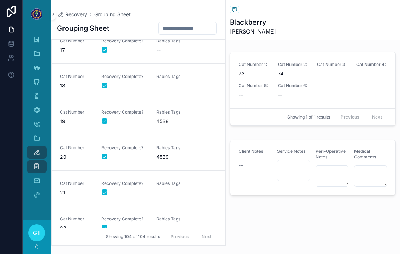
click at [146, 185] on span "Recovery Complete?" at bounding box center [124, 184] width 47 height 6
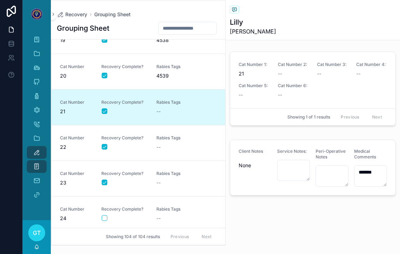
scroll to position [675, 0]
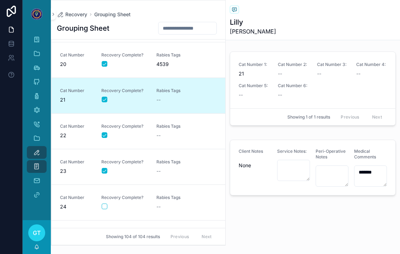
click at [141, 200] on span "Recovery Complete?" at bounding box center [124, 198] width 47 height 6
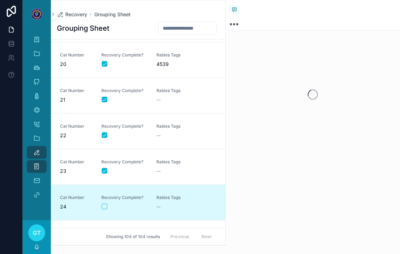
click at [102, 206] on button "scrollable content" at bounding box center [105, 207] width 6 height 6
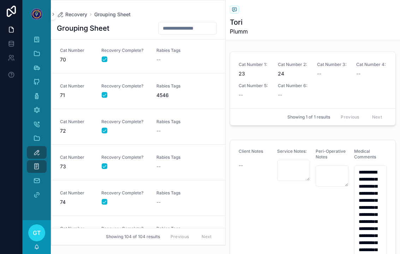
scroll to position [2494, 0]
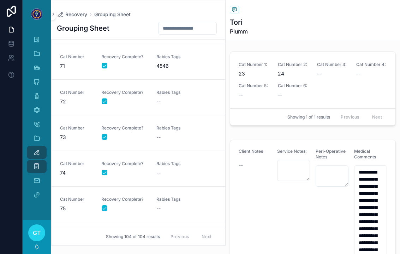
click at [164, 126] on span "Rabies Tags" at bounding box center [180, 128] width 47 height 6
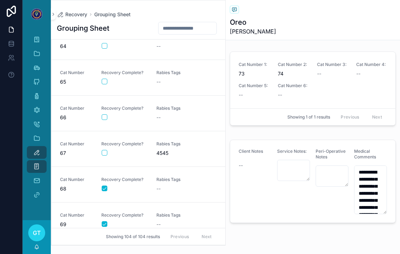
scroll to position [2259, 0]
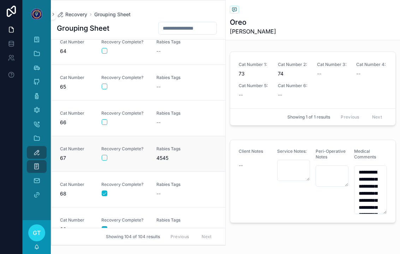
click at [155, 153] on div "Cat Number 67 Recovery Complete? Rabies Tags 4545" at bounding box center [138, 154] width 157 height 16
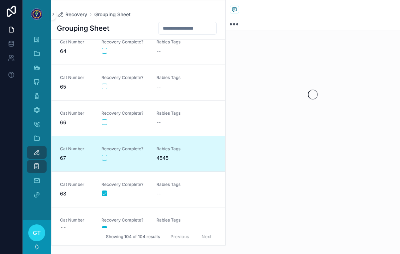
click at [110, 151] on span "Recovery Complete?" at bounding box center [124, 149] width 47 height 6
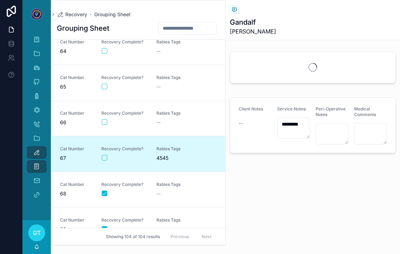
click at [104, 165] on link "Cat Number 67 Recovery Complete? Rabies Tags 4545" at bounding box center [139, 154] width 174 height 36
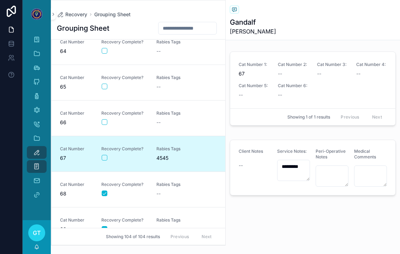
click at [105, 155] on button "scrollable content" at bounding box center [105, 158] width 6 height 6
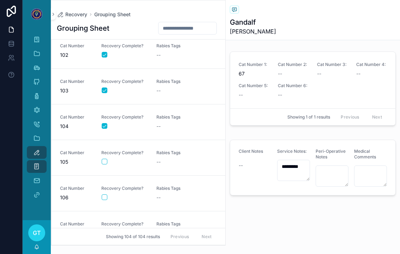
scroll to position [3515, 0]
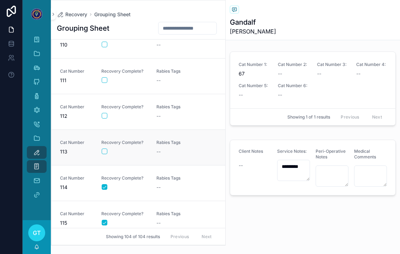
click at [154, 148] on div "Cat Number 113 Recovery Complete? Rabies Tags --" at bounding box center [138, 148] width 157 height 16
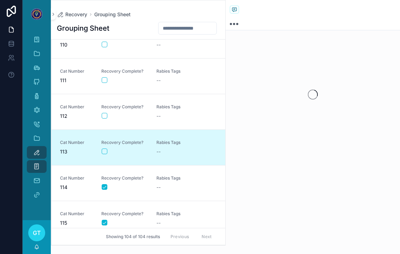
click at [102, 152] on button "scrollable content" at bounding box center [105, 152] width 6 height 6
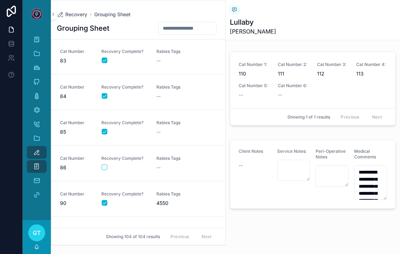
scroll to position [2779, 0]
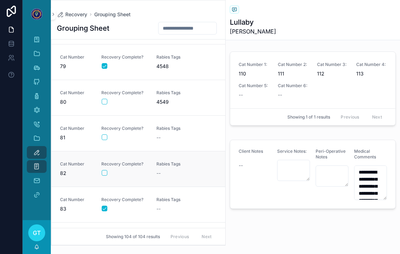
click at [153, 172] on div "Cat Number 82 Recovery Complete? Rabies Tags --" at bounding box center [138, 170] width 157 height 16
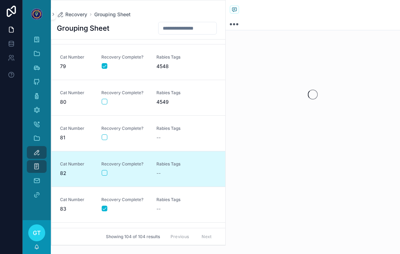
click at [106, 174] on button "scrollable content" at bounding box center [105, 173] width 6 height 6
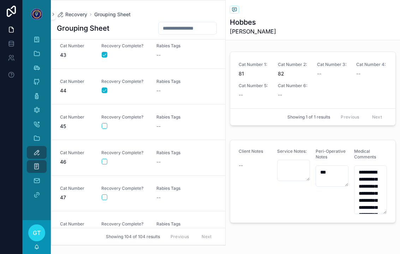
scroll to position [1129, 0]
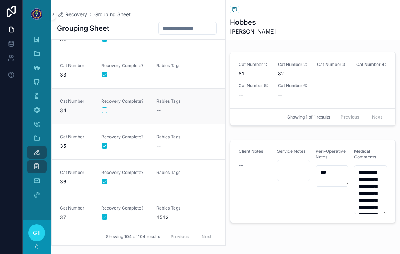
click at [157, 111] on span "--" at bounding box center [159, 110] width 4 height 7
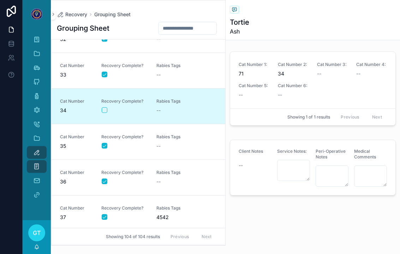
click at [109, 103] on span "Recovery Complete?" at bounding box center [124, 102] width 47 height 6
click at [106, 109] on button "scrollable content" at bounding box center [105, 110] width 6 height 6
type textarea "**********"
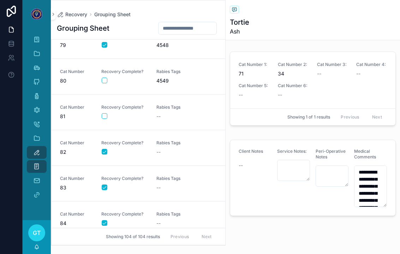
scroll to position [2801, 0]
click at [118, 75] on div "Recovery Complete?" at bounding box center [124, 75] width 47 height 15
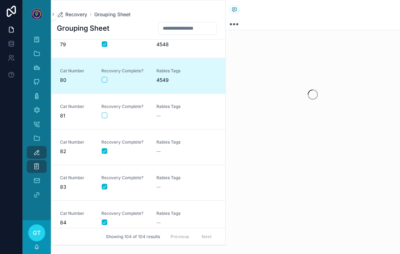
click at [104, 82] on button "scrollable content" at bounding box center [105, 80] width 6 height 6
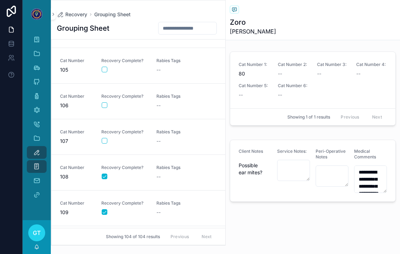
scroll to position [3309, 0]
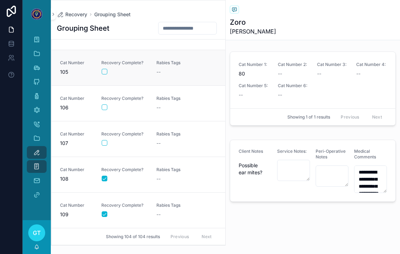
click at [136, 65] on span "Recovery Complete?" at bounding box center [124, 63] width 47 height 6
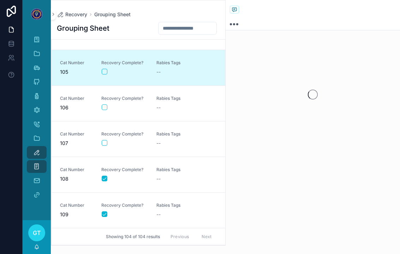
click at [105, 69] on button "scrollable content" at bounding box center [105, 72] width 6 height 6
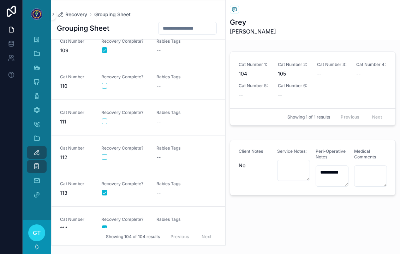
scroll to position [3473, 0]
click at [106, 84] on button "scrollable content" at bounding box center [105, 86] width 6 height 6
click at [130, 85] on div "scrollable content" at bounding box center [125, 86] width 46 height 6
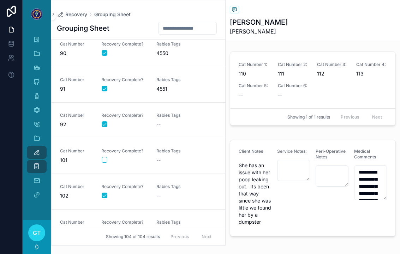
scroll to position [3073, 0]
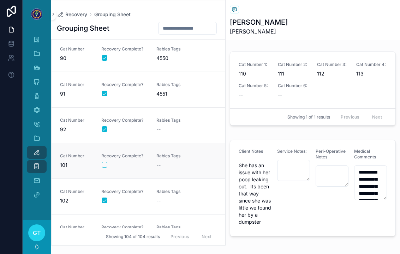
click at [172, 152] on link "Cat Number 101 Recovery Complete? Rabies Tags --" at bounding box center [139, 161] width 174 height 36
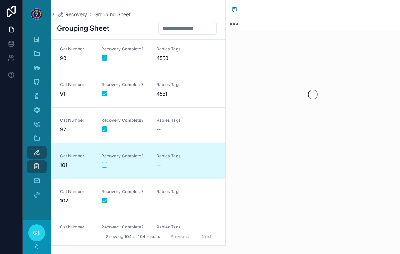
click at [105, 162] on button "scrollable content" at bounding box center [105, 165] width 6 height 6
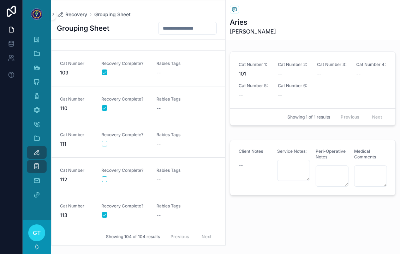
scroll to position [3441, 0]
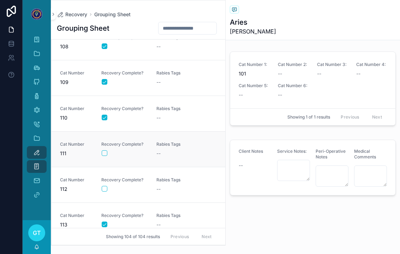
click at [128, 154] on div "scrollable content" at bounding box center [125, 154] width 46 height 6
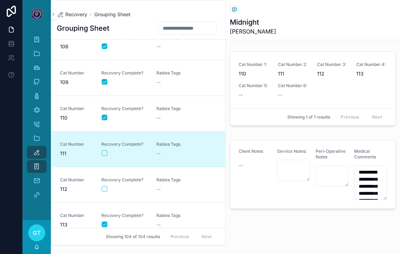
click at [102, 155] on button "scrollable content" at bounding box center [105, 154] width 6 height 6
click at [105, 188] on button "scrollable content" at bounding box center [105, 189] width 6 height 6
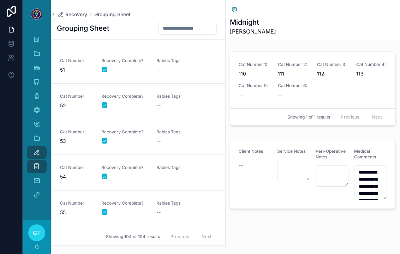
scroll to position [1579, 0]
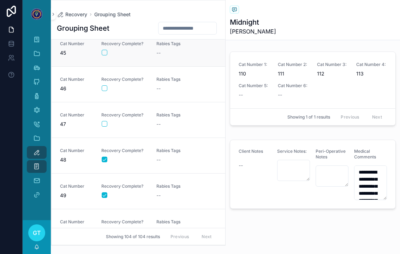
click at [131, 60] on link "Cat Number 45 Recovery Complete? Rabies Tags --" at bounding box center [139, 49] width 174 height 36
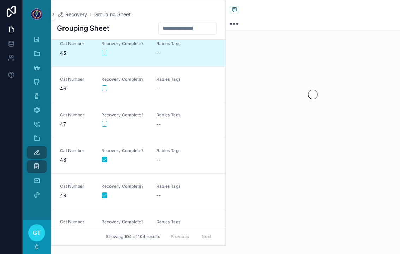
click at [100, 56] on div "Cat Number 45 Recovery Complete? Rabies Tags --" at bounding box center [138, 49] width 157 height 16
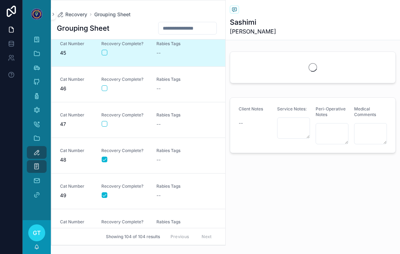
click at [102, 54] on button "scrollable content" at bounding box center [105, 53] width 6 height 6
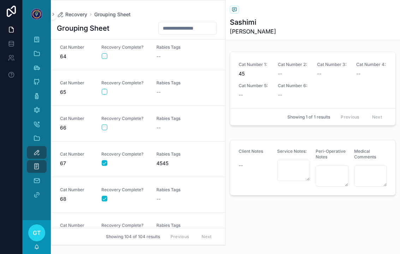
scroll to position [2250, 0]
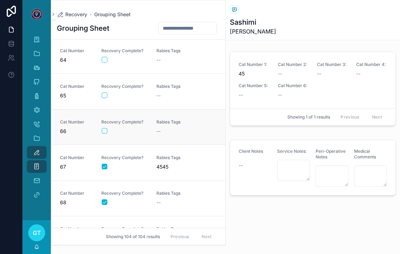
click at [158, 124] on span "Rabies Tags" at bounding box center [180, 122] width 47 height 6
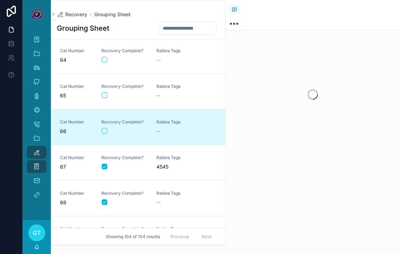
click at [106, 130] on button "scrollable content" at bounding box center [105, 131] width 6 height 6
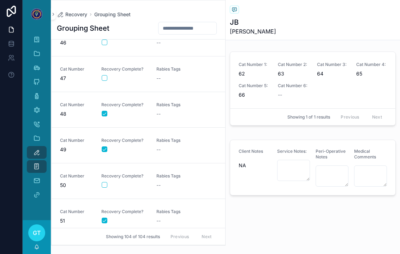
scroll to position [1599, 0]
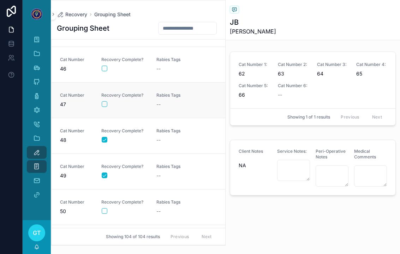
click at [157, 103] on span "--" at bounding box center [159, 104] width 4 height 7
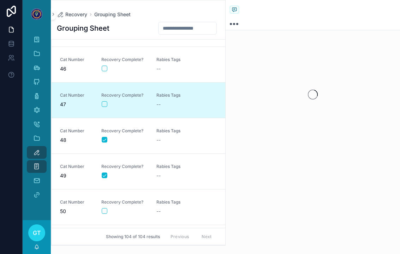
click at [104, 104] on button "scrollable content" at bounding box center [105, 104] width 6 height 6
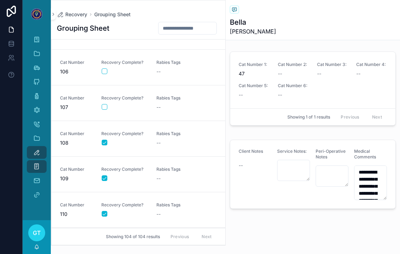
scroll to position [3346, 0]
click at [149, 134] on div "Cat Number 108 Recovery Complete? [MEDICAL_DATA] Tags --" at bounding box center [138, 138] width 157 height 16
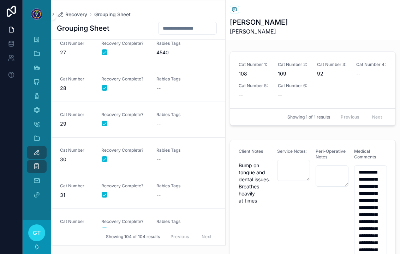
scroll to position [703, 0]
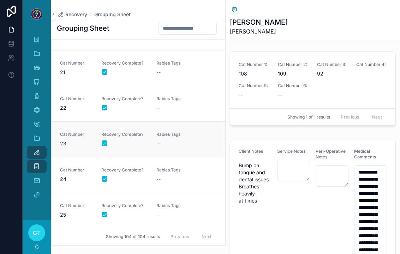
click at [175, 140] on div "[MEDICAL_DATA] Tags --" at bounding box center [180, 140] width 47 height 16
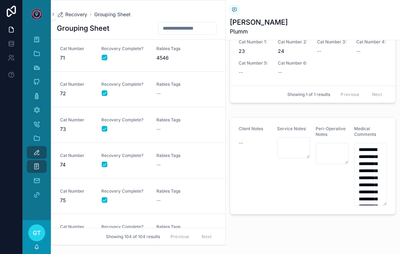
scroll to position [2500, 0]
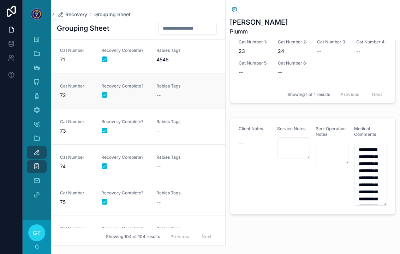
click at [178, 100] on link "Cat Number 72 Recovery Complete? [MEDICAL_DATA] Tags --" at bounding box center [139, 91] width 174 height 36
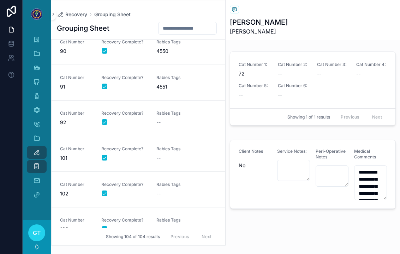
scroll to position [2835, 0]
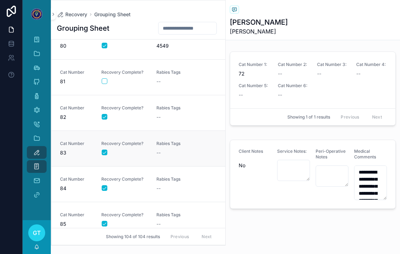
click at [159, 151] on span "--" at bounding box center [159, 152] width 4 height 7
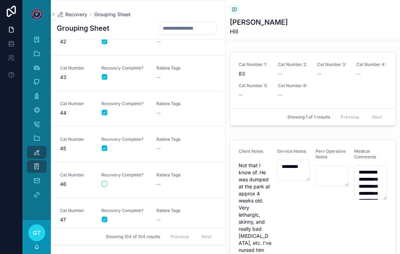
scroll to position [1464, 0]
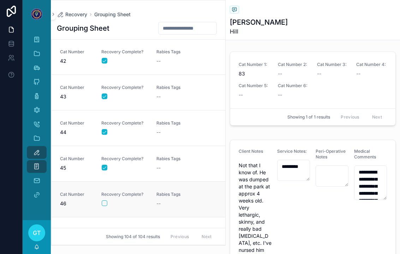
click at [170, 202] on div "--" at bounding box center [180, 203] width 47 height 7
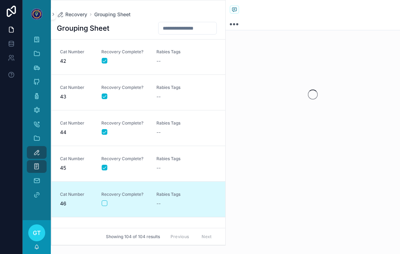
click at [106, 204] on button "scrollable content" at bounding box center [105, 204] width 6 height 6
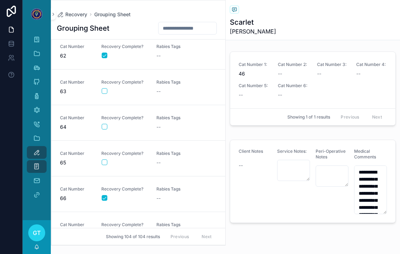
scroll to position [2183, 0]
click at [81, 163] on span "65" at bounding box center [76, 163] width 33 height 7
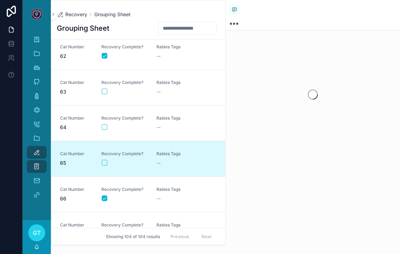
click at [106, 165] on button "scrollable content" at bounding box center [105, 163] width 6 height 6
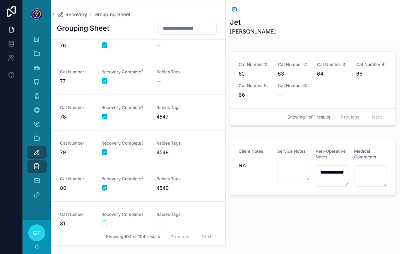
scroll to position [2716, 0]
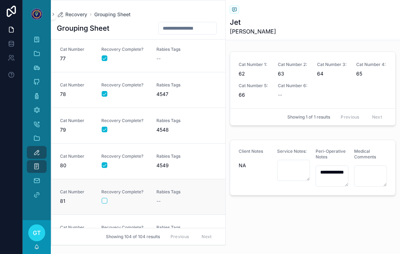
click at [171, 184] on link "Cat Number 81 Recovery Complete? Rabies Tags --" at bounding box center [139, 197] width 174 height 36
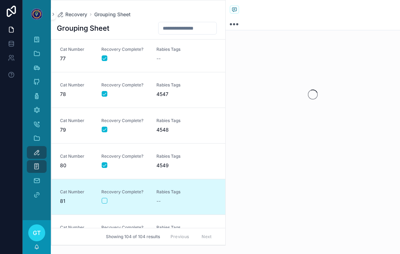
click at [111, 202] on div "scrollable content" at bounding box center [125, 201] width 46 height 6
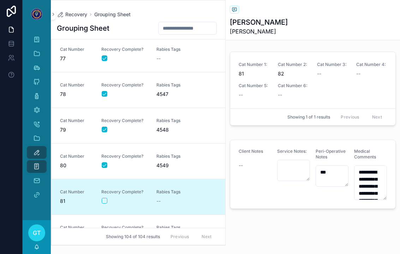
click at [99, 211] on link "Cat Number 81 Recovery Complete? Rabies Tags --" at bounding box center [139, 197] width 174 height 36
click at [102, 202] on button "scrollable content" at bounding box center [105, 201] width 6 height 6
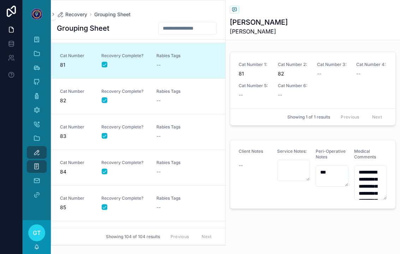
scroll to position [2853, 0]
click at [172, 163] on span "Rabies Tags" at bounding box center [180, 162] width 47 height 6
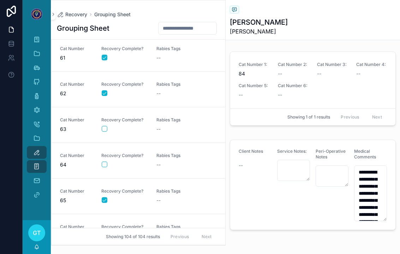
scroll to position [2146, 0]
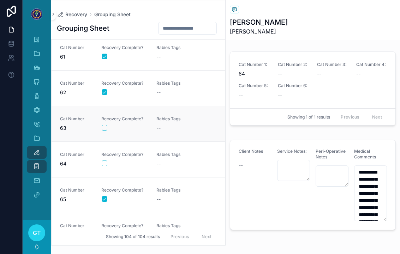
click at [142, 128] on div "scrollable content" at bounding box center [125, 128] width 46 height 6
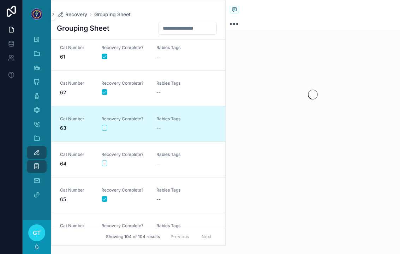
click at [105, 128] on button "scrollable content" at bounding box center [105, 128] width 6 height 6
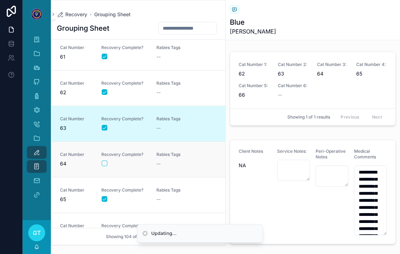
click at [106, 164] on button "scrollable content" at bounding box center [105, 164] width 6 height 6
